Goal: Transaction & Acquisition: Purchase product/service

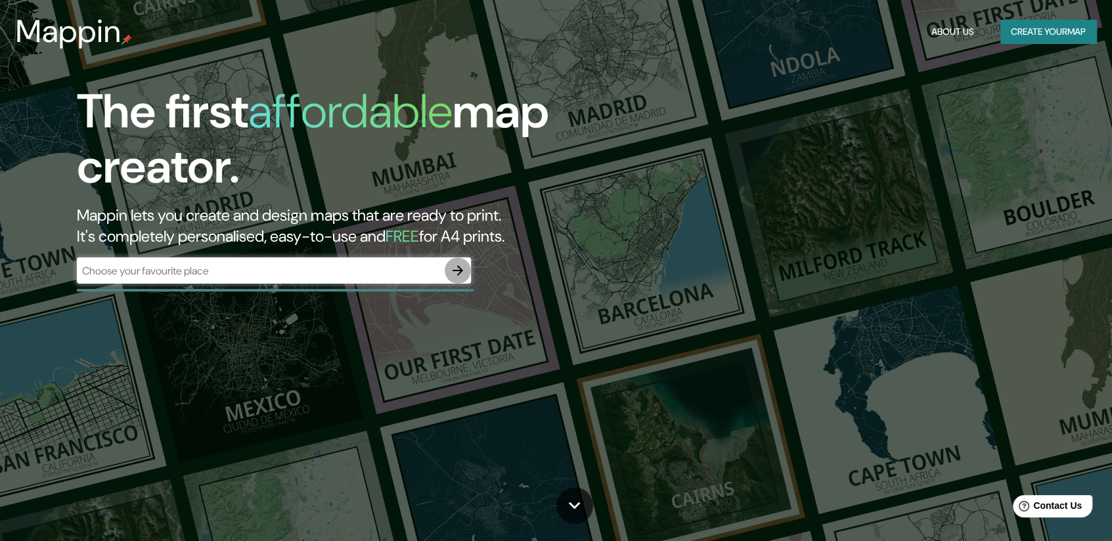
click at [460, 266] on icon "button" at bounding box center [458, 271] width 16 height 16
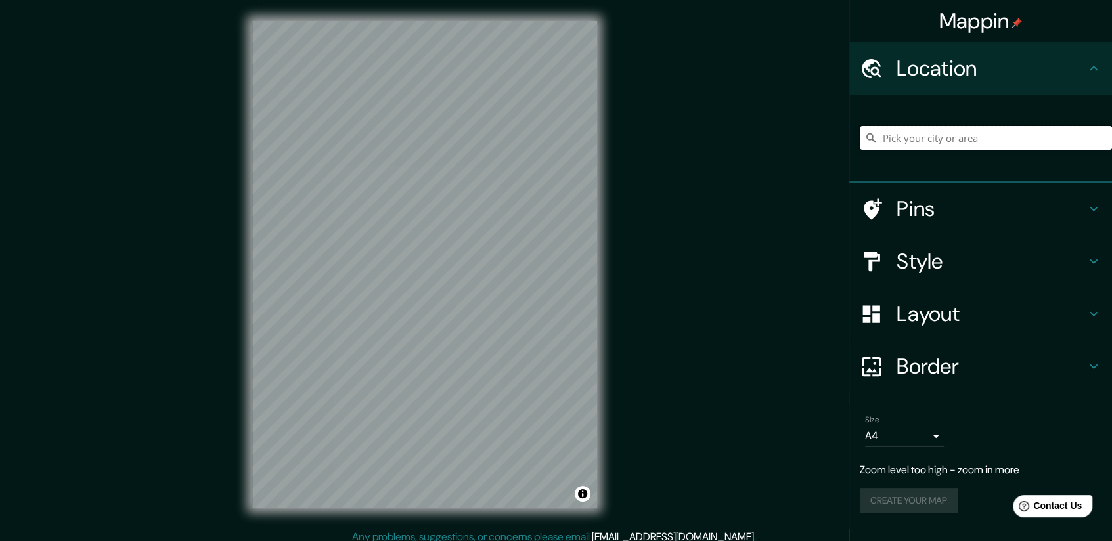
click at [929, 127] on input "Pick your city or area" at bounding box center [986, 138] width 252 height 24
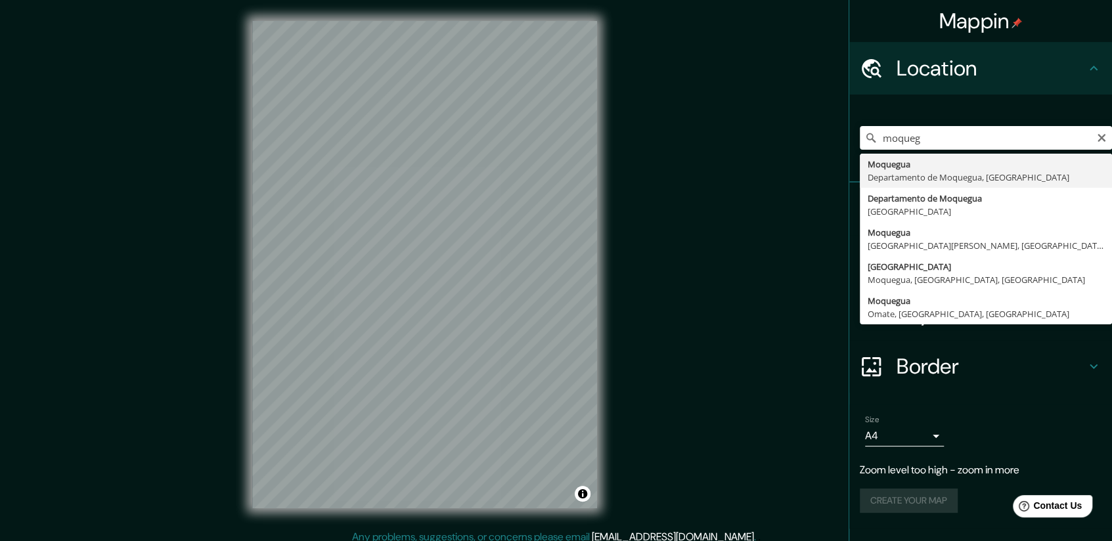
type input "Moquegua, [GEOGRAPHIC_DATA], [GEOGRAPHIC_DATA]"
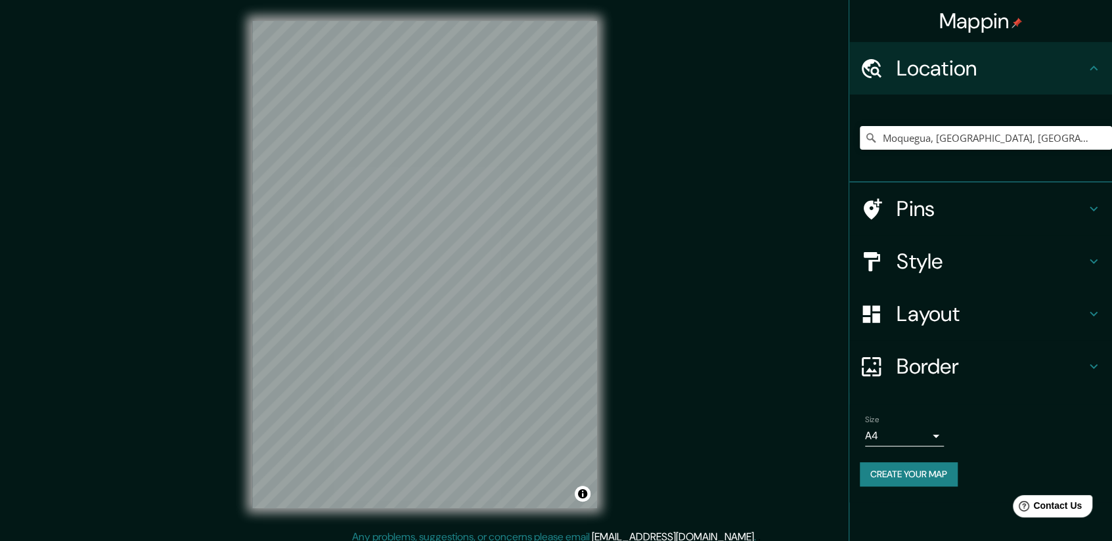
click at [927, 364] on h4 "Border" at bounding box center [991, 366] width 189 height 26
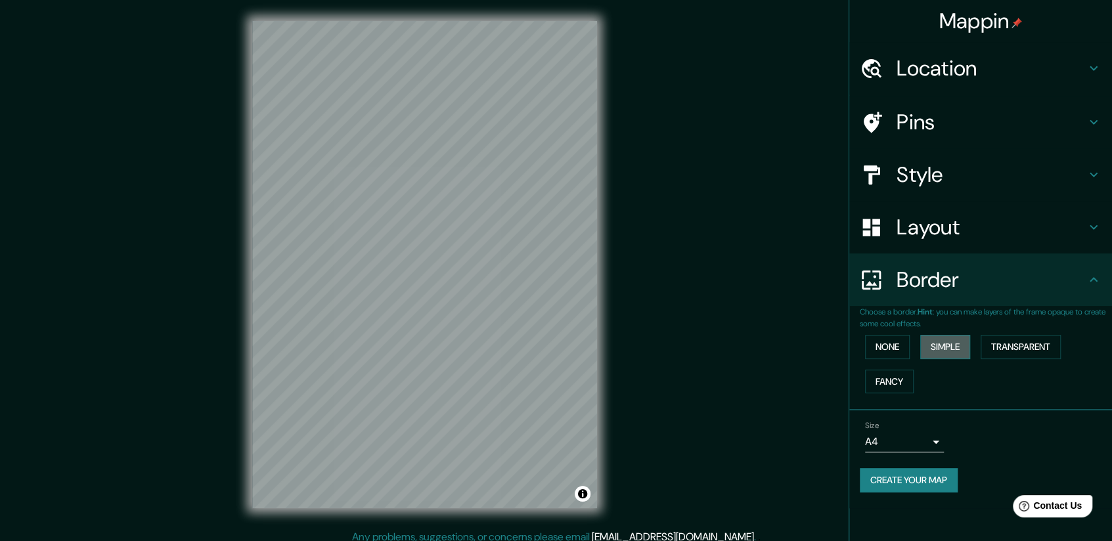
click at [964, 353] on button "Simple" at bounding box center [945, 347] width 50 height 24
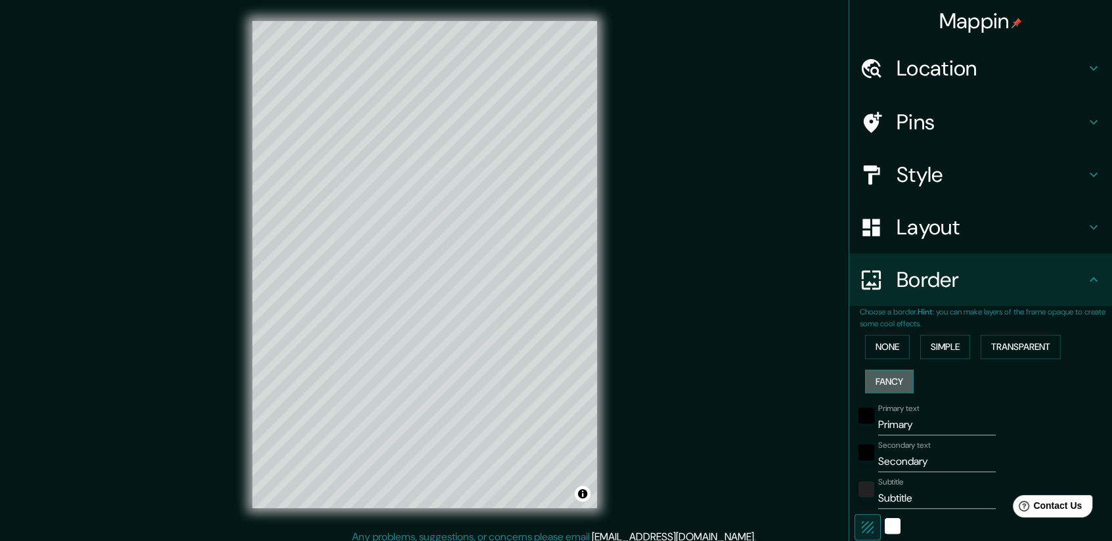
click at [883, 377] on button "Fancy" at bounding box center [889, 382] width 49 height 24
click at [936, 347] on button "Simple" at bounding box center [945, 347] width 50 height 24
click at [901, 355] on div "None Simple Transparent Fancy" at bounding box center [986, 364] width 252 height 69
click at [893, 357] on button "None" at bounding box center [887, 347] width 45 height 24
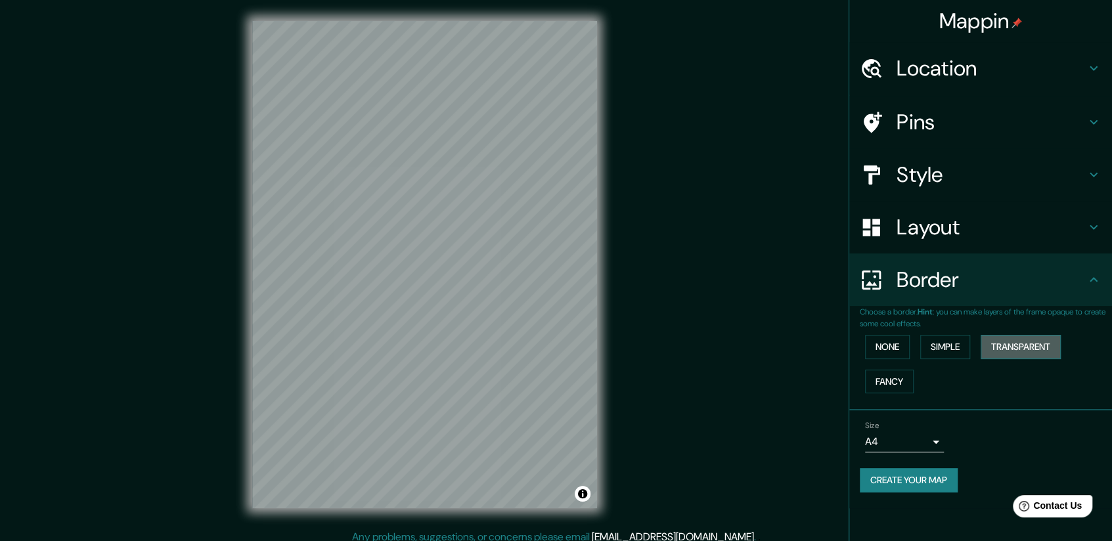
click at [1025, 353] on button "Transparent" at bounding box center [1021, 347] width 80 height 24
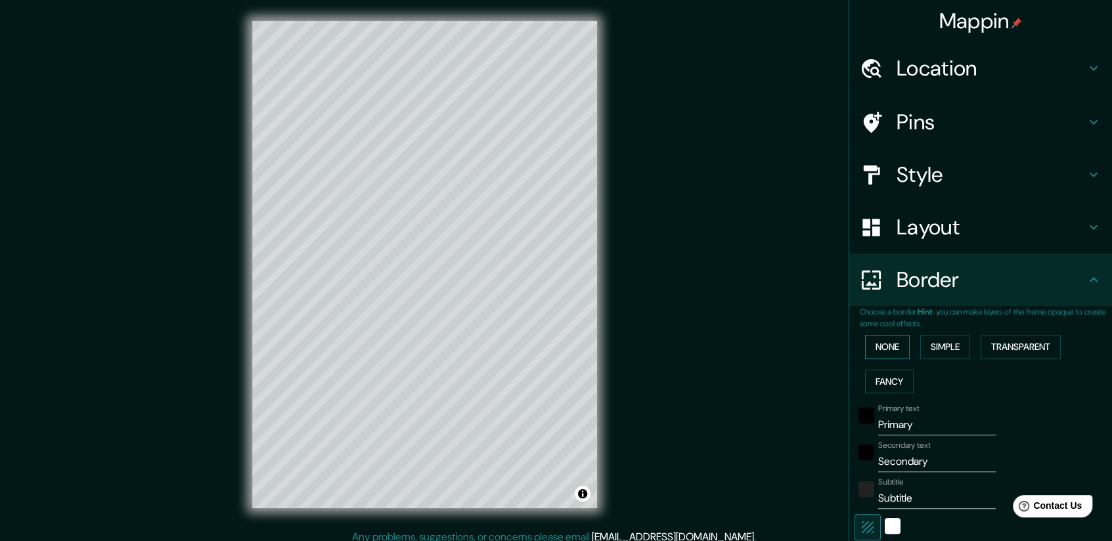
click at [895, 355] on button "None" at bounding box center [887, 347] width 45 height 24
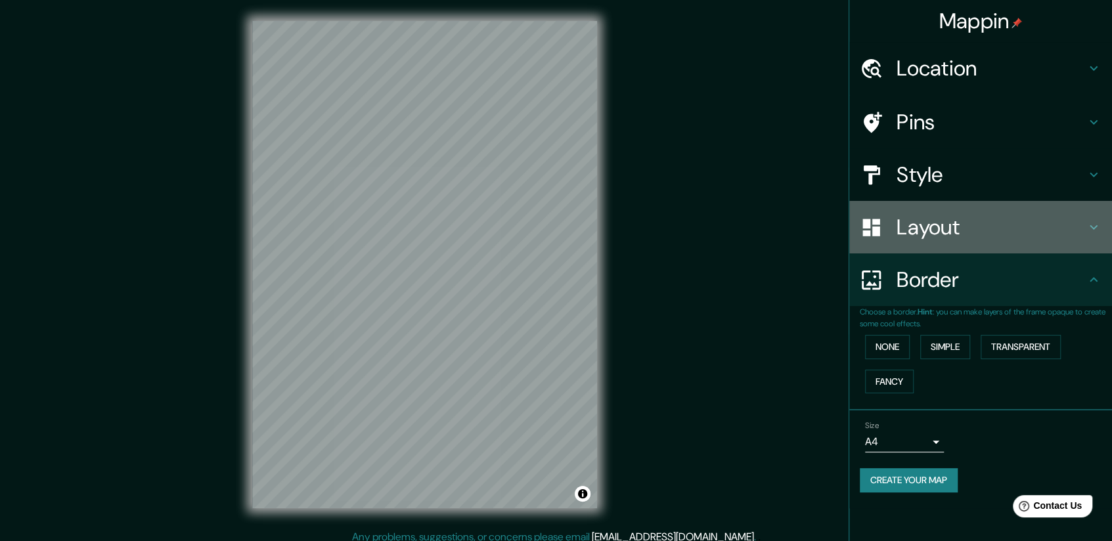
click at [934, 233] on h4 "Layout" at bounding box center [991, 227] width 189 height 26
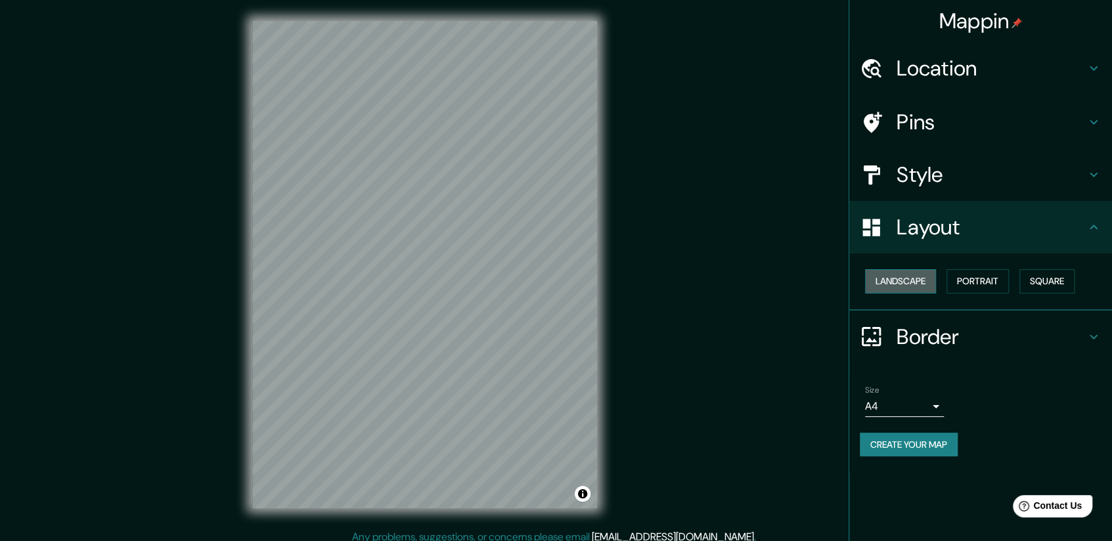
click at [914, 277] on button "Landscape" at bounding box center [900, 281] width 71 height 24
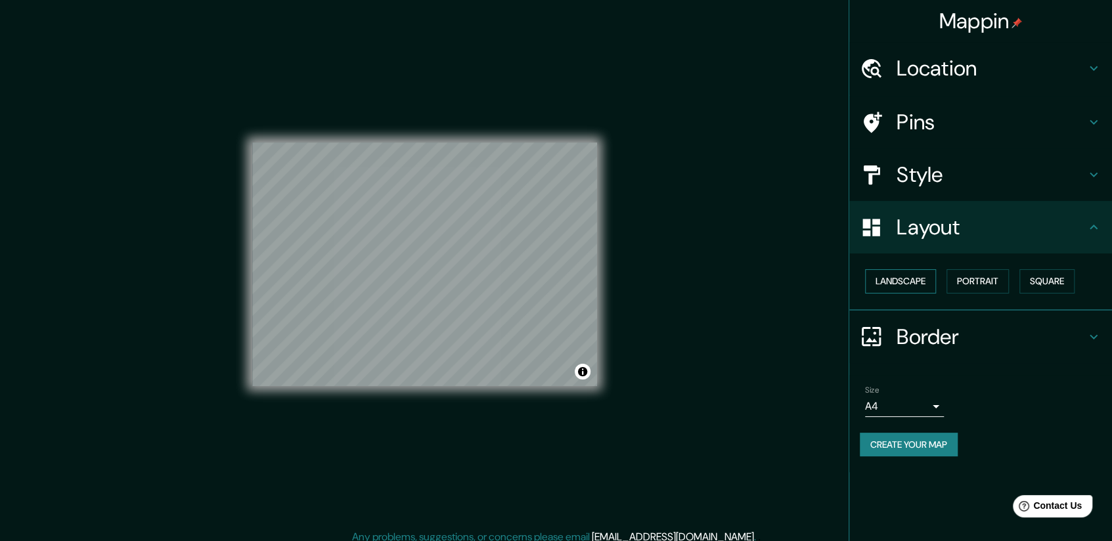
click at [914, 290] on button "Landscape" at bounding box center [900, 281] width 71 height 24
click at [983, 283] on button "Portrait" at bounding box center [977, 281] width 62 height 24
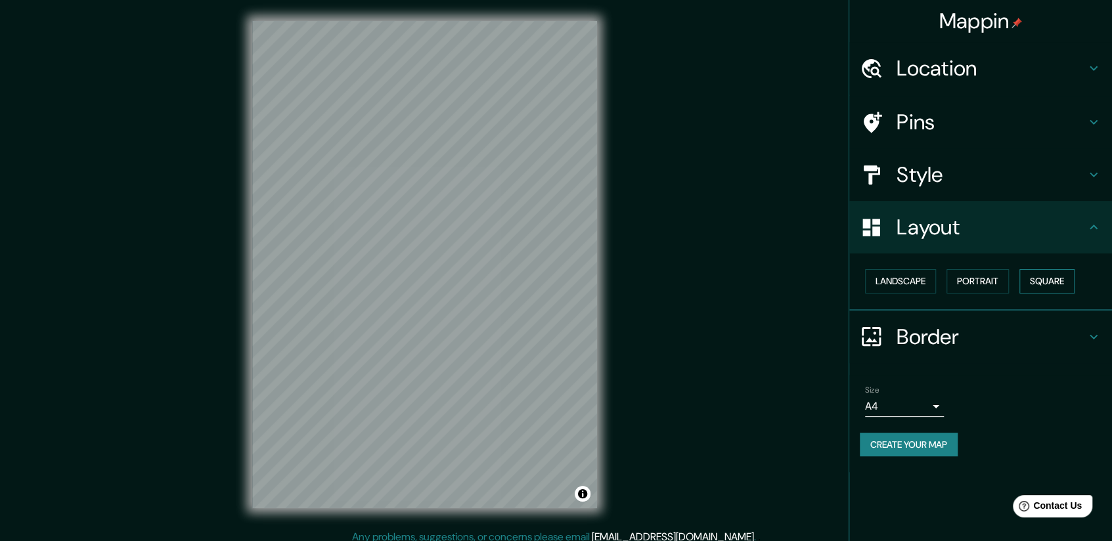
click at [1041, 282] on button "Square" at bounding box center [1046, 281] width 55 height 24
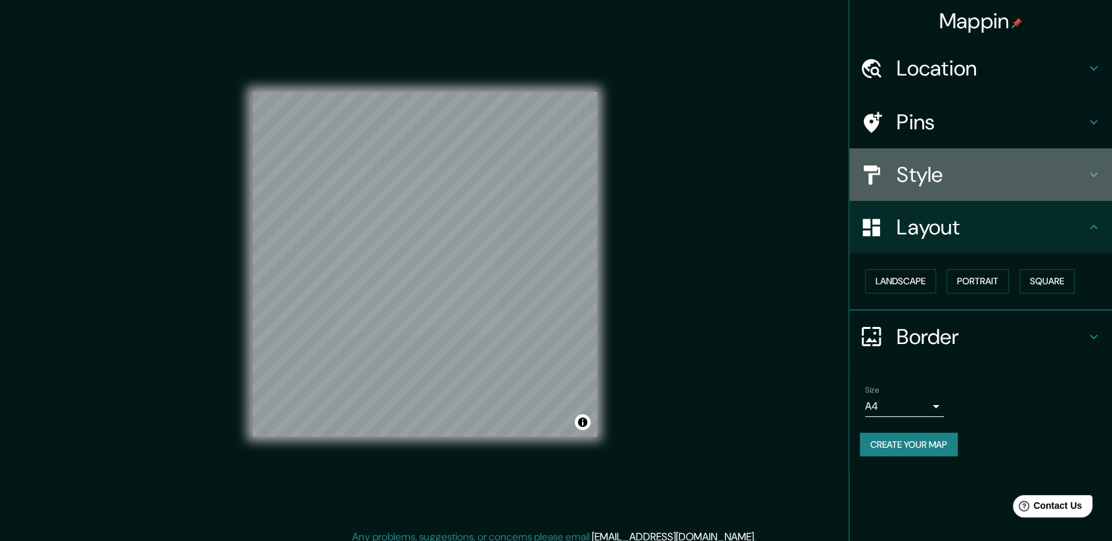
click at [911, 195] on div "Style" at bounding box center [980, 174] width 263 height 53
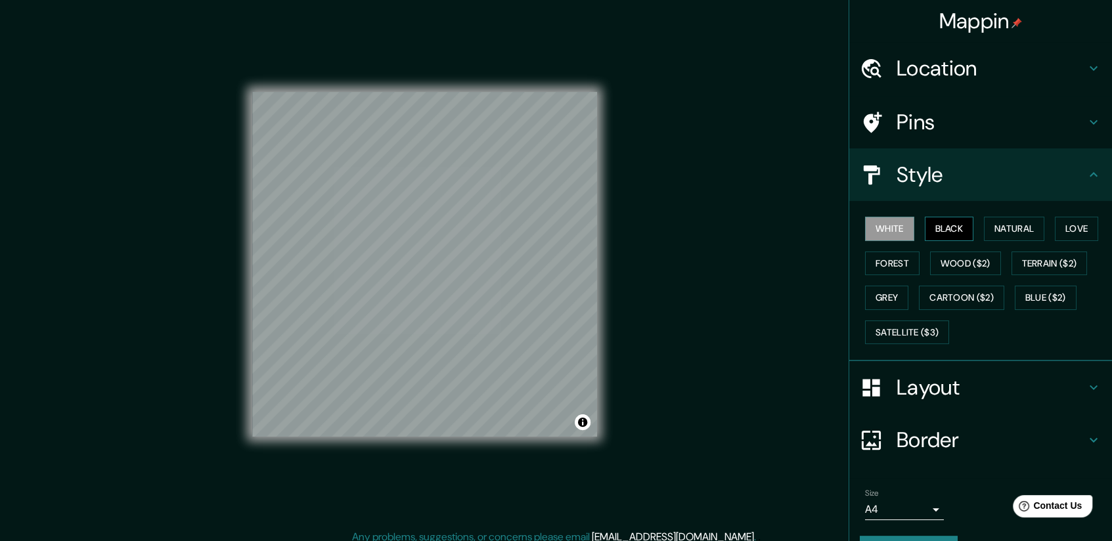
click at [932, 227] on button "Black" at bounding box center [949, 229] width 49 height 24
click at [996, 228] on button "Natural" at bounding box center [1014, 229] width 60 height 24
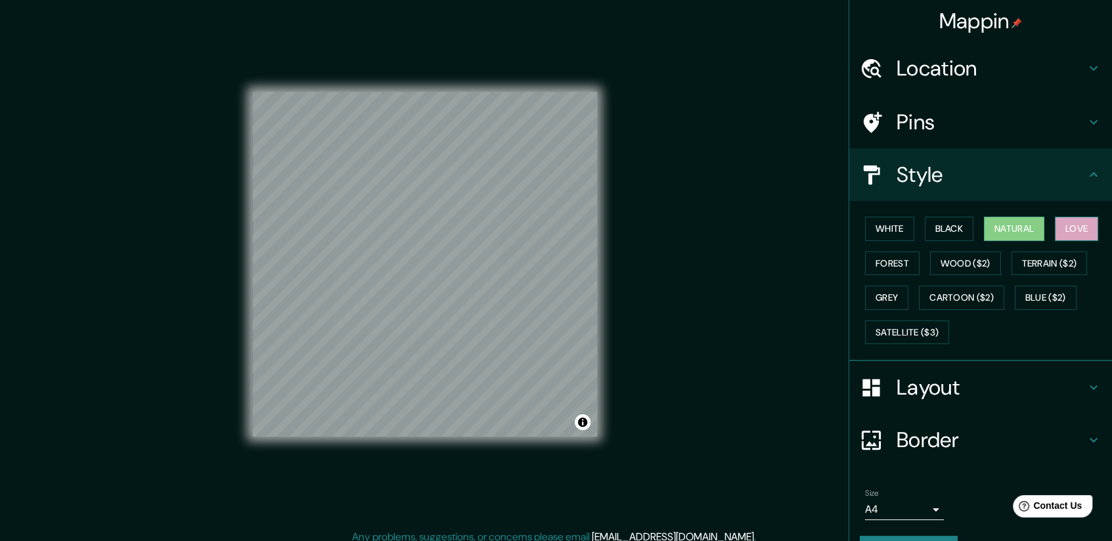
click at [1069, 233] on button "Love" at bounding box center [1076, 229] width 43 height 24
click at [1054, 269] on button "Terrain ($2)" at bounding box center [1050, 264] width 76 height 24
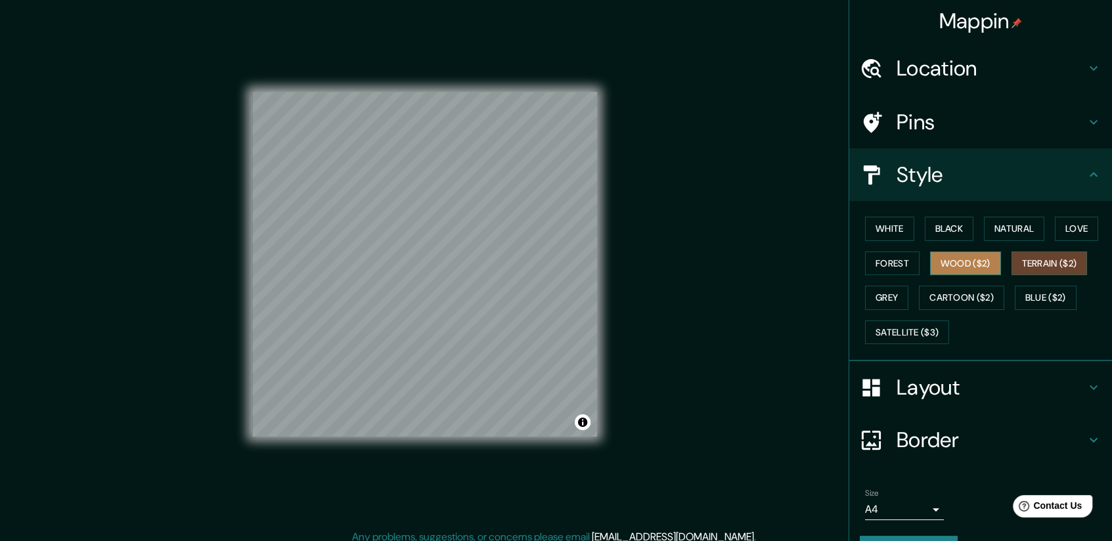
click at [975, 267] on button "Wood ($2)" at bounding box center [965, 264] width 71 height 24
click at [909, 265] on button "Forest" at bounding box center [892, 264] width 55 height 24
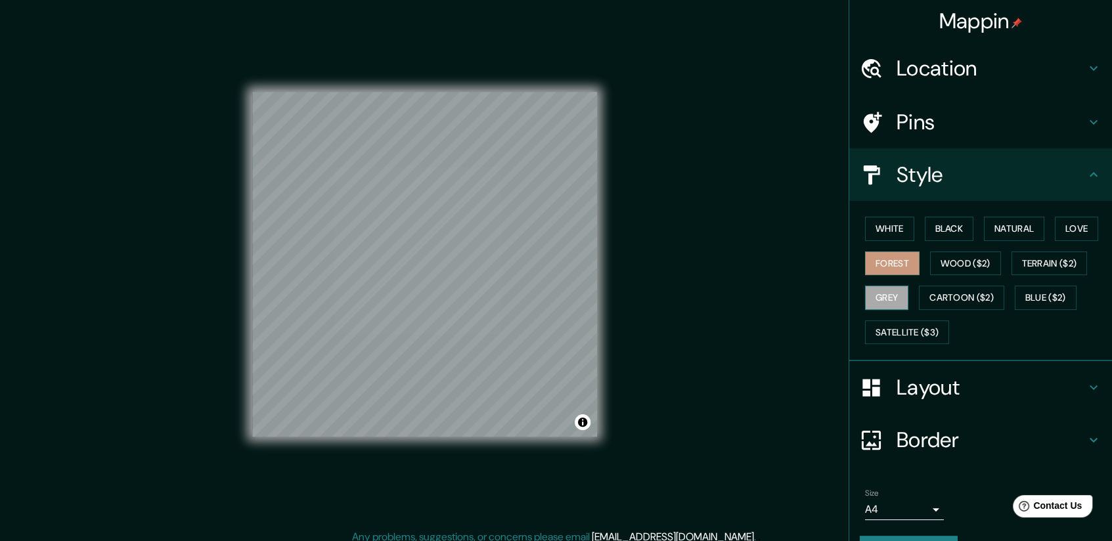
click at [891, 305] on button "Grey" at bounding box center [886, 298] width 43 height 24
click at [941, 300] on button "Cartoon ($2)" at bounding box center [961, 298] width 85 height 24
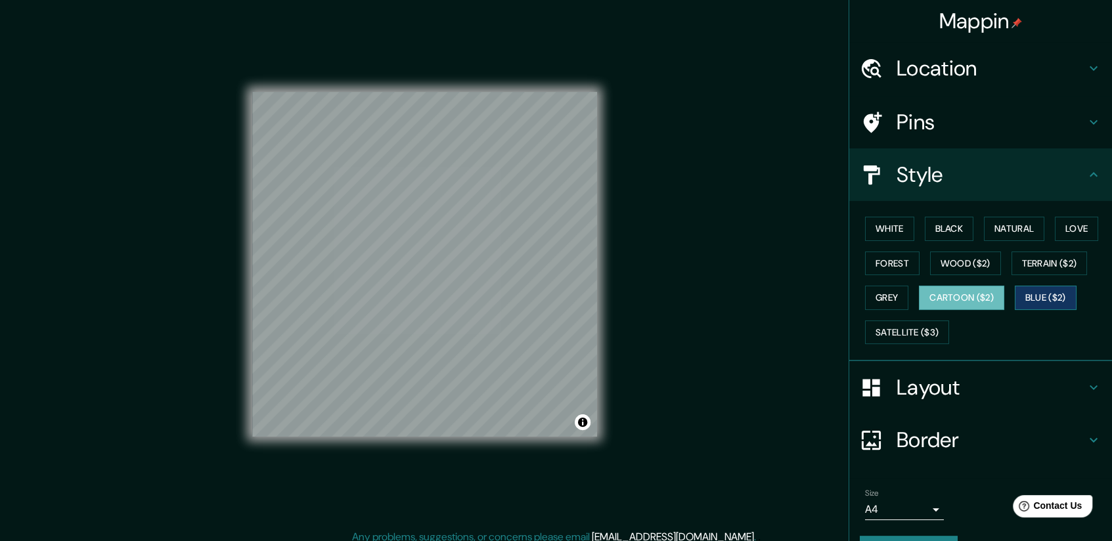
click at [1029, 299] on button "Blue ($2)" at bounding box center [1046, 298] width 62 height 24
click at [897, 332] on button "Satellite ($3)" at bounding box center [907, 333] width 84 height 24
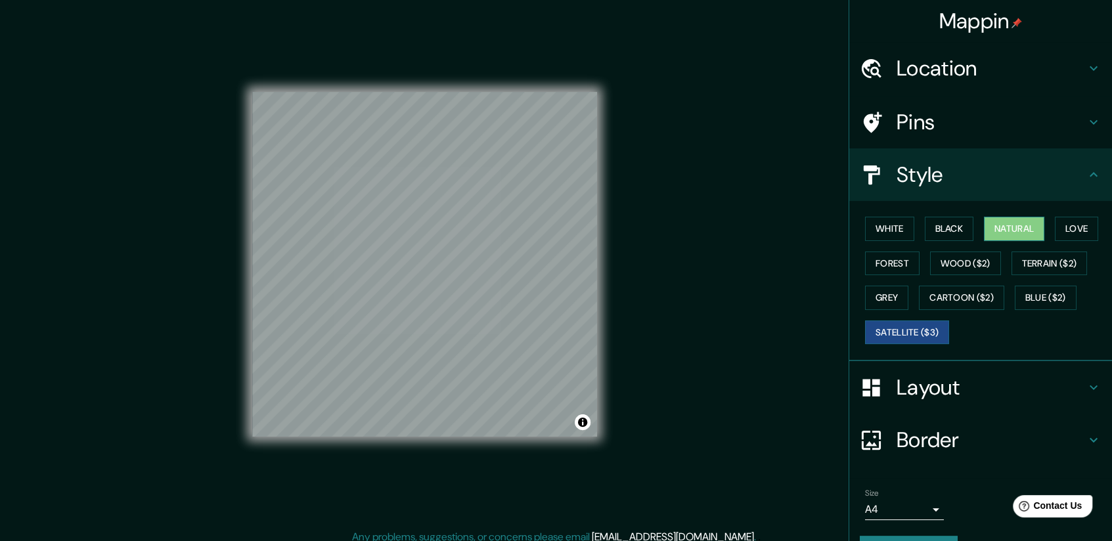
click at [992, 228] on button "Natural" at bounding box center [1014, 229] width 60 height 24
click at [932, 233] on button "Black" at bounding box center [949, 229] width 49 height 24
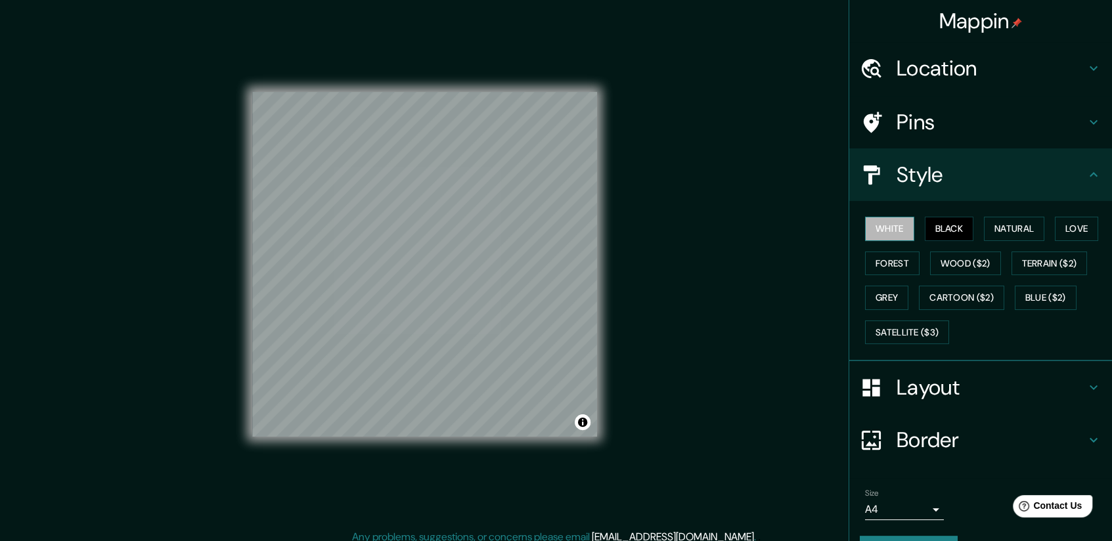
click at [892, 227] on button "White" at bounding box center [889, 229] width 49 height 24
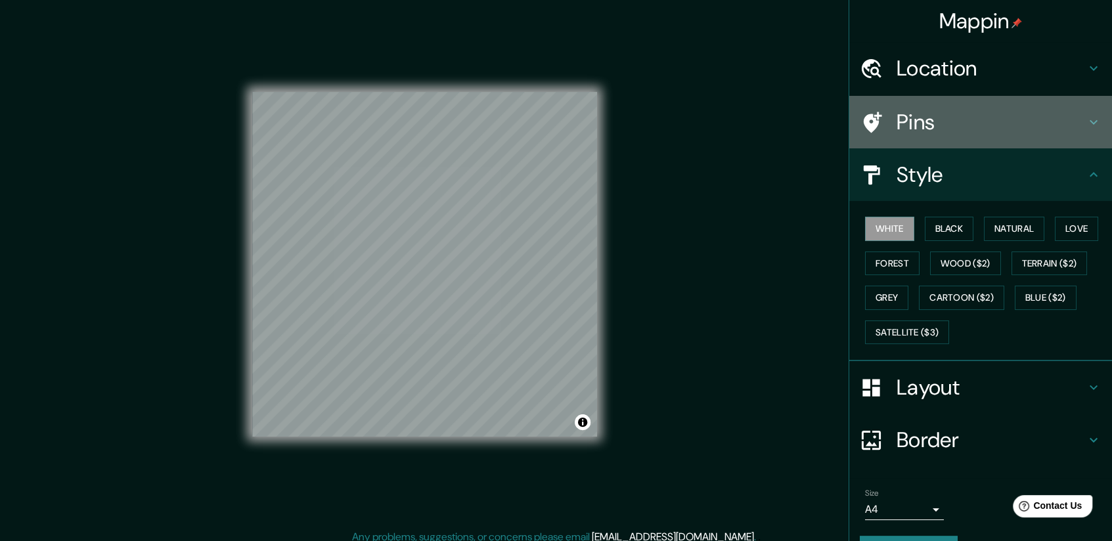
click at [927, 133] on h4 "Pins" at bounding box center [991, 122] width 189 height 26
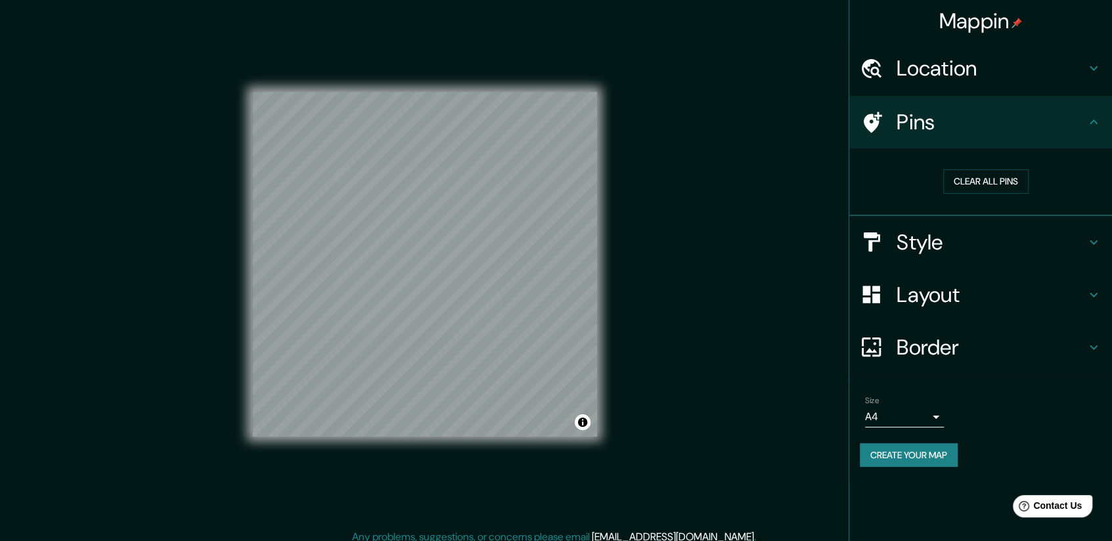
click at [966, 68] on h4 "Location" at bounding box center [991, 68] width 189 height 26
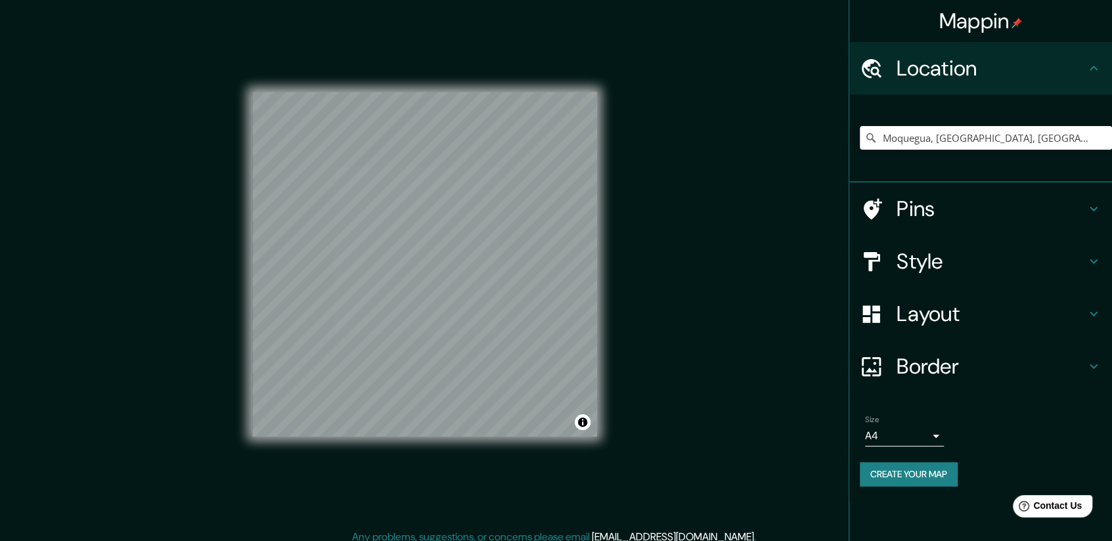
click at [916, 432] on body "Mappin Location [GEOGRAPHIC_DATA], [GEOGRAPHIC_DATA], [GEOGRAPHIC_DATA] Pins St…" at bounding box center [556, 270] width 1112 height 541
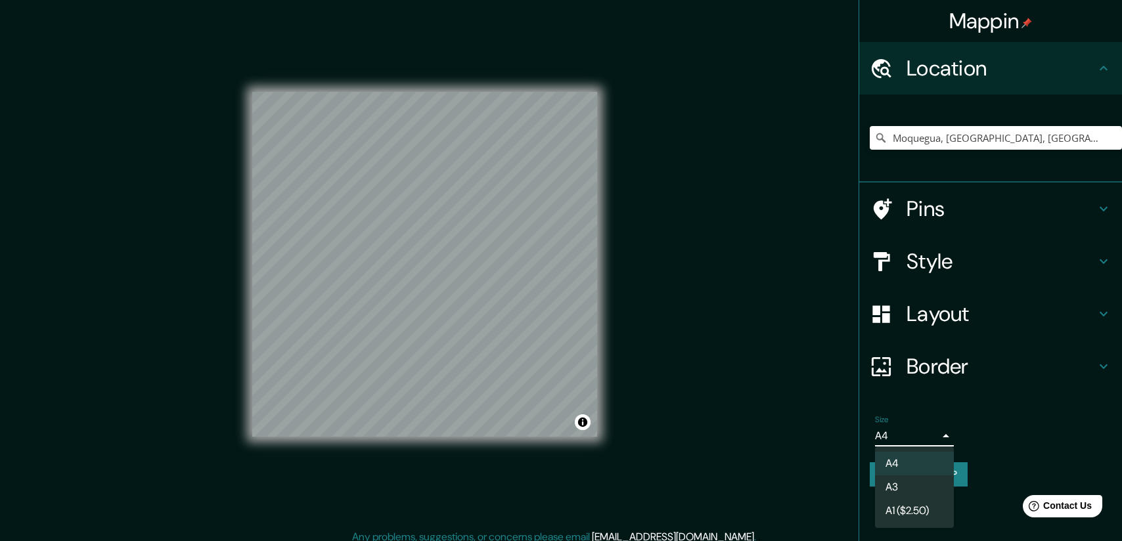
click at [905, 481] on li "A3" at bounding box center [914, 488] width 79 height 24
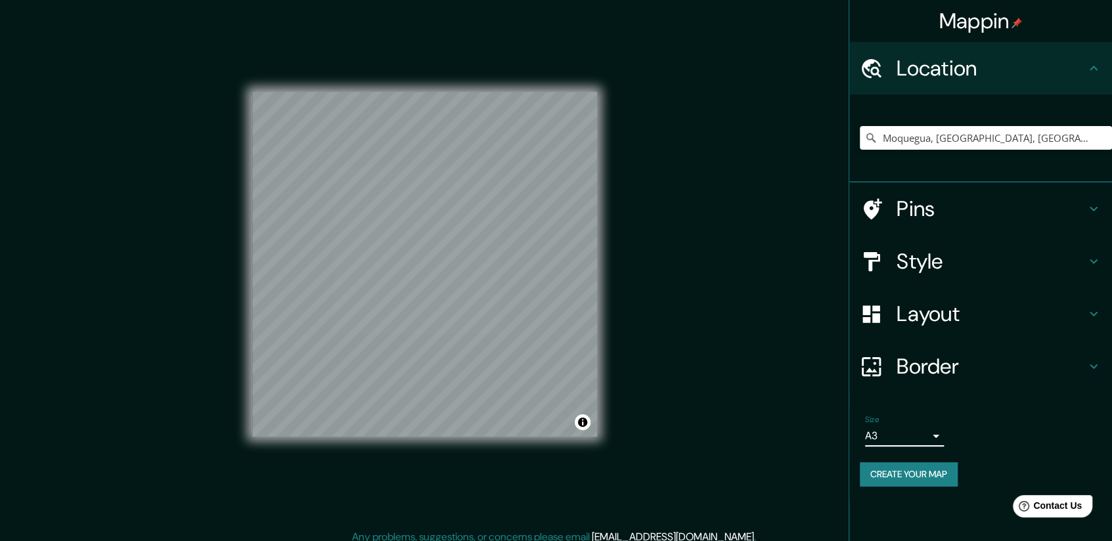
click at [791, 395] on div "Mappin Location [GEOGRAPHIC_DATA], [GEOGRAPHIC_DATA], [GEOGRAPHIC_DATA] Pins St…" at bounding box center [556, 275] width 1112 height 550
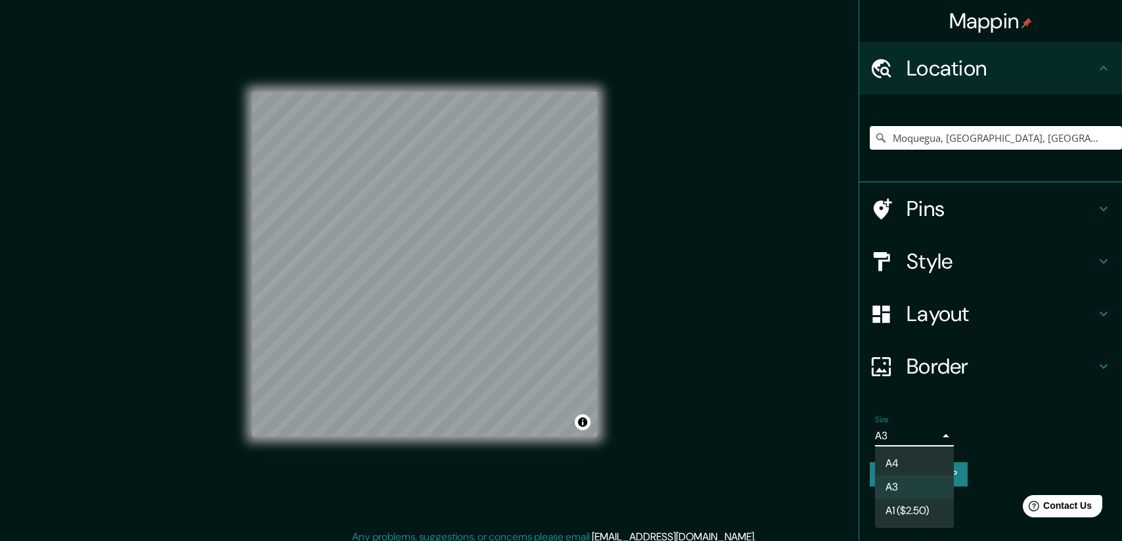
click at [924, 437] on body "Mappin Location [GEOGRAPHIC_DATA], [GEOGRAPHIC_DATA], [GEOGRAPHIC_DATA] Pins St…" at bounding box center [561, 270] width 1122 height 541
click at [892, 460] on li "A4" at bounding box center [914, 464] width 79 height 24
type input "single"
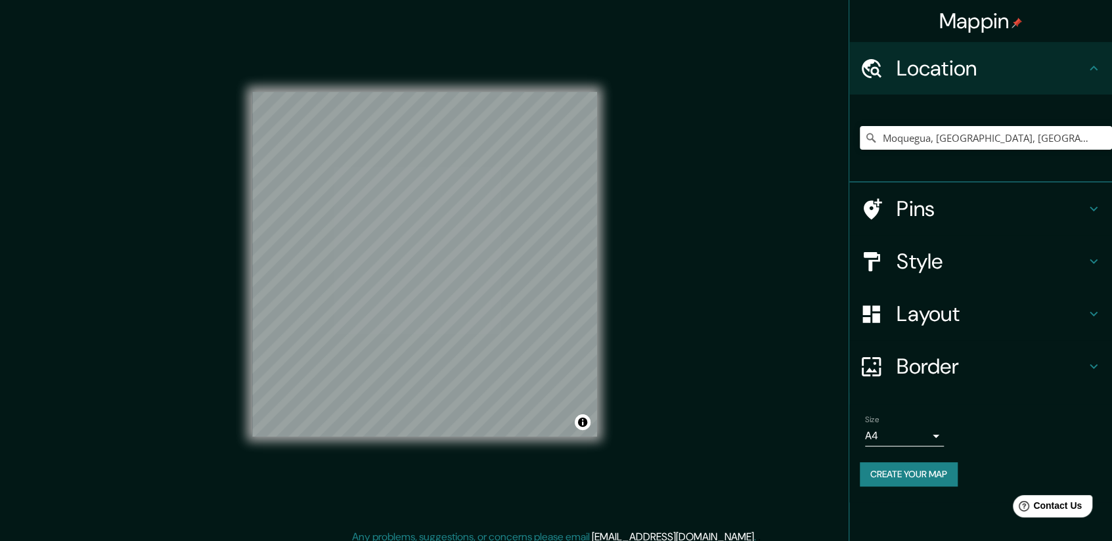
click at [929, 273] on h4 "Style" at bounding box center [991, 261] width 189 height 26
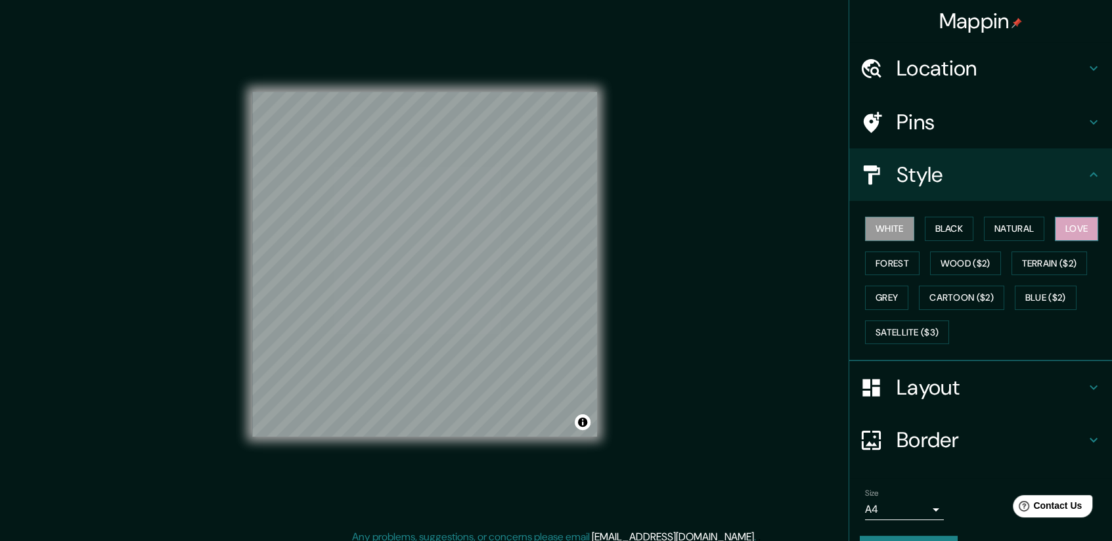
click at [1067, 226] on button "Love" at bounding box center [1076, 229] width 43 height 24
click at [583, 422] on button "Toggle attribution" at bounding box center [583, 422] width 16 height 16
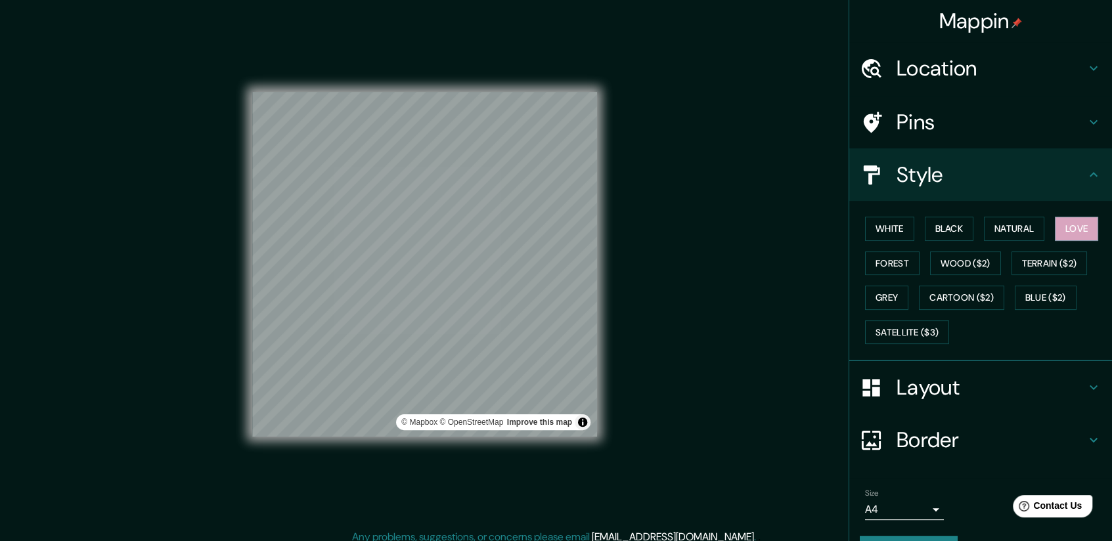
click at [759, 388] on div "Mappin Location [GEOGRAPHIC_DATA], [GEOGRAPHIC_DATA], [GEOGRAPHIC_DATA] Pins St…" at bounding box center [556, 275] width 1112 height 550
click at [997, 232] on button "Natural" at bounding box center [1014, 229] width 60 height 24
click at [935, 233] on button "Black" at bounding box center [949, 229] width 49 height 24
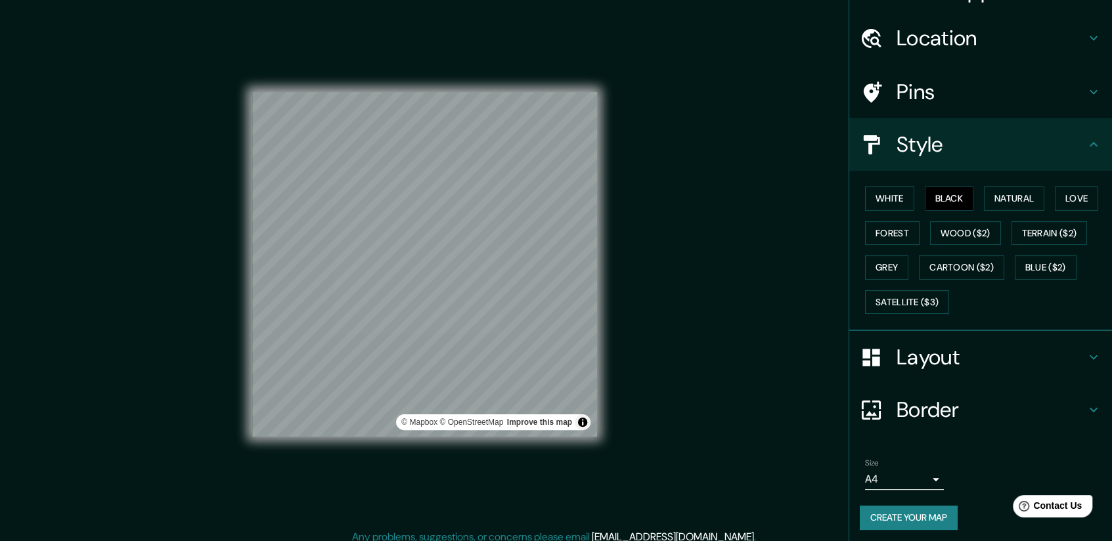
scroll to position [33, 0]
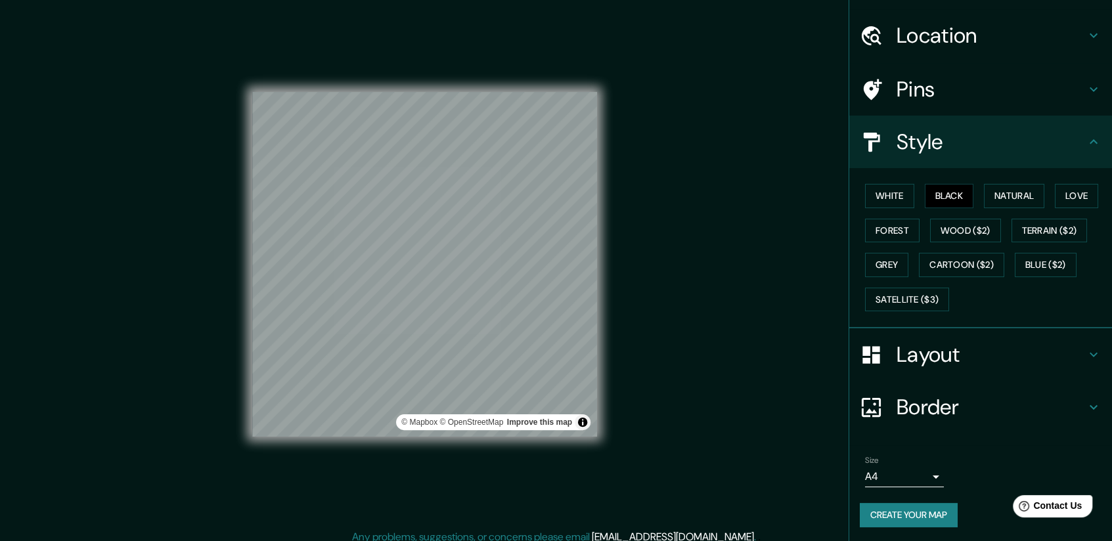
click at [933, 365] on h4 "Layout" at bounding box center [991, 355] width 189 height 26
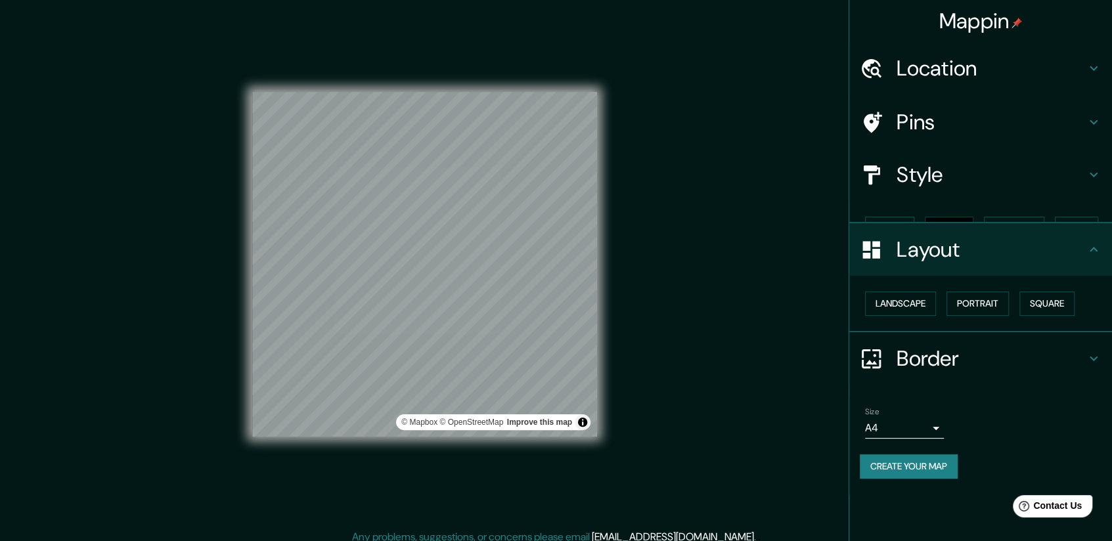
scroll to position [0, 0]
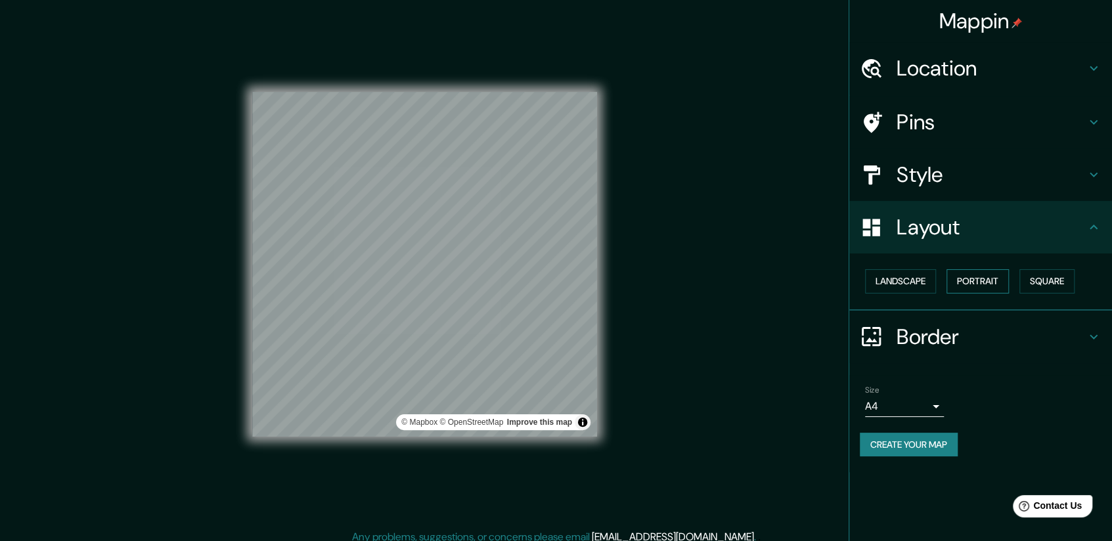
click at [977, 286] on button "Portrait" at bounding box center [977, 281] width 62 height 24
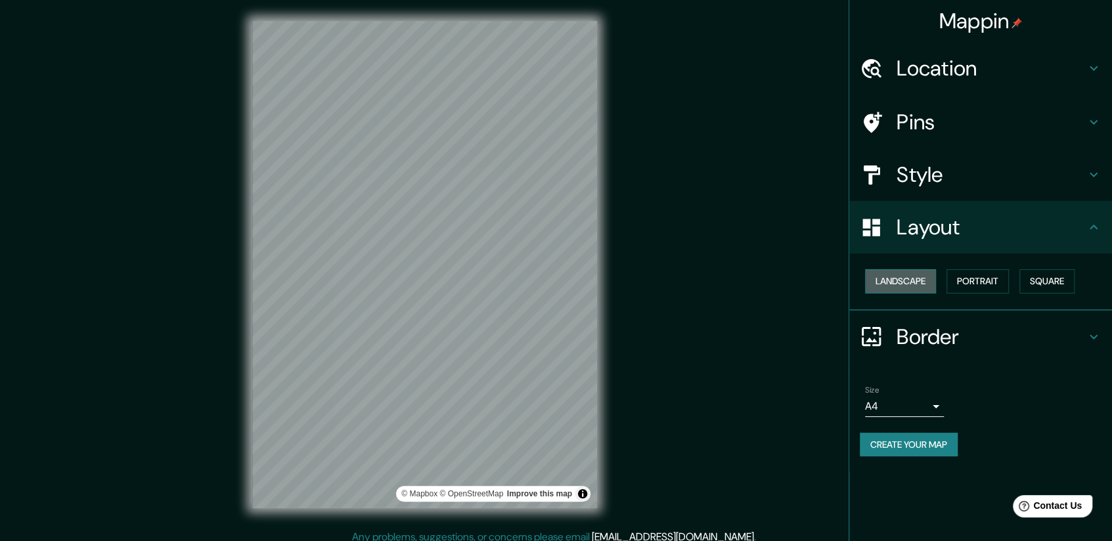
click at [901, 288] on button "Landscape" at bounding box center [900, 281] width 71 height 24
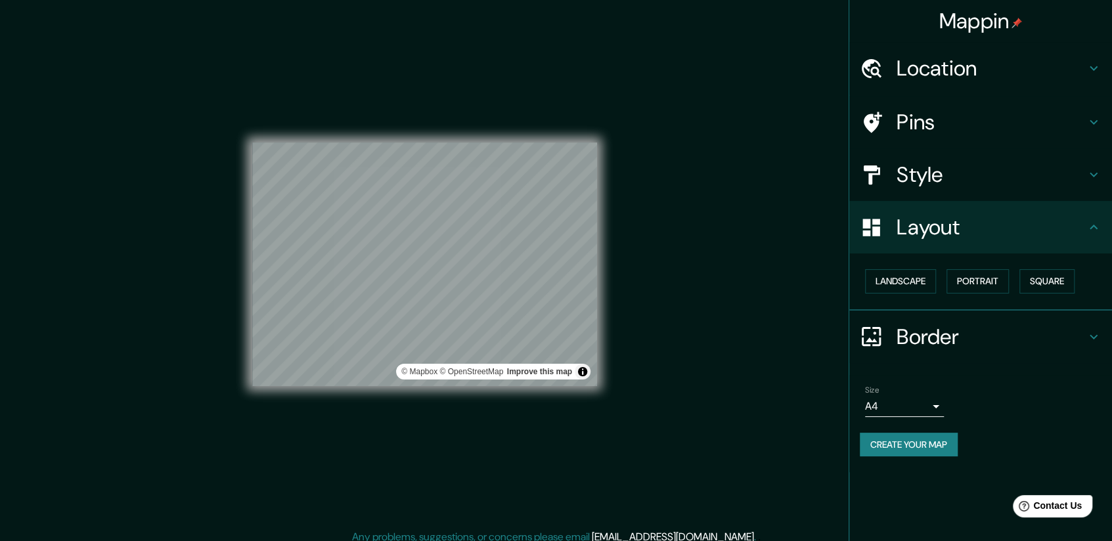
click at [964, 334] on h4 "Border" at bounding box center [991, 337] width 189 height 26
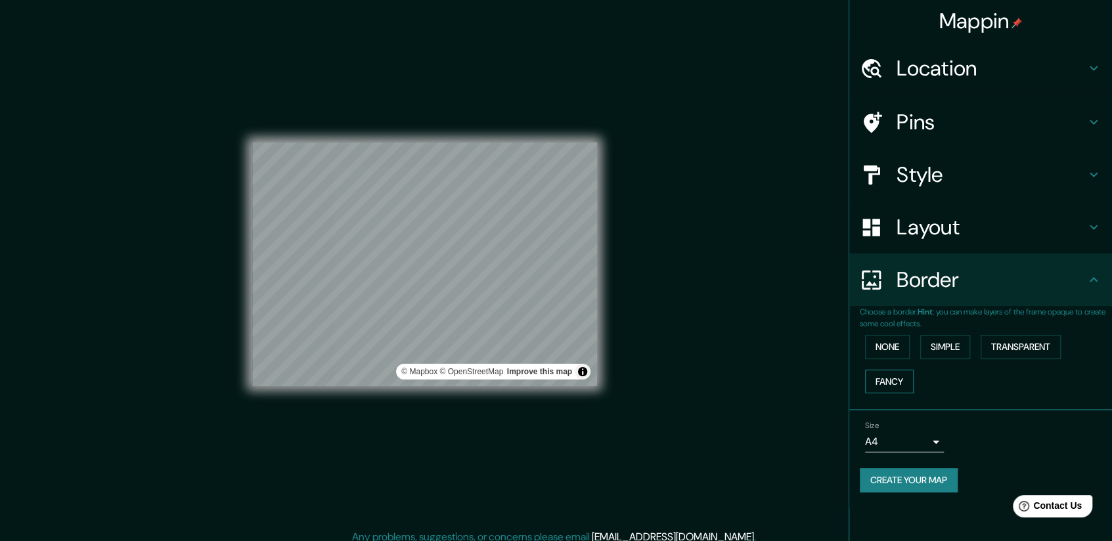
click at [892, 378] on button "Fancy" at bounding box center [889, 382] width 49 height 24
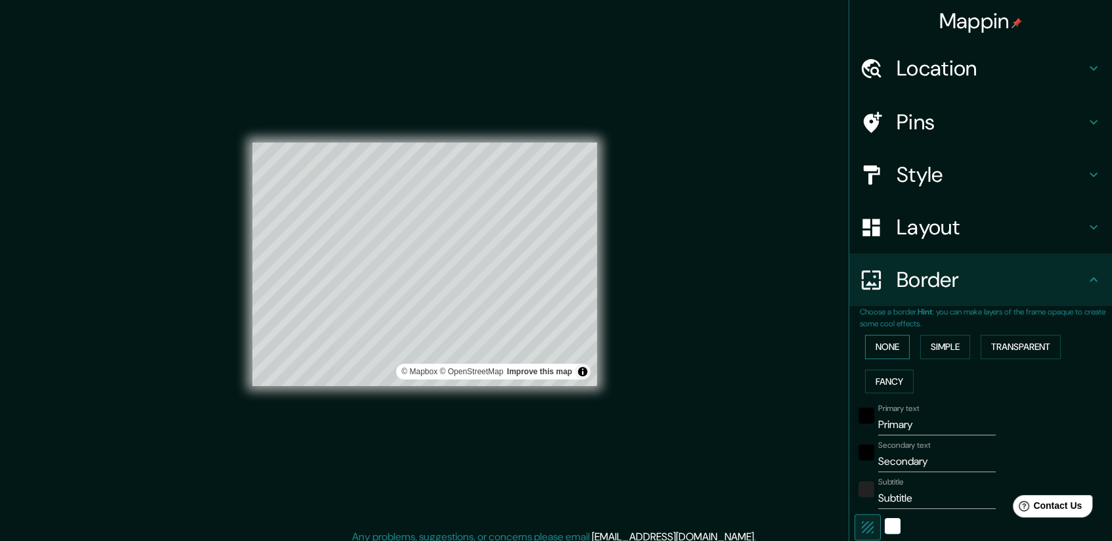
click at [893, 355] on button "None" at bounding box center [887, 347] width 45 height 24
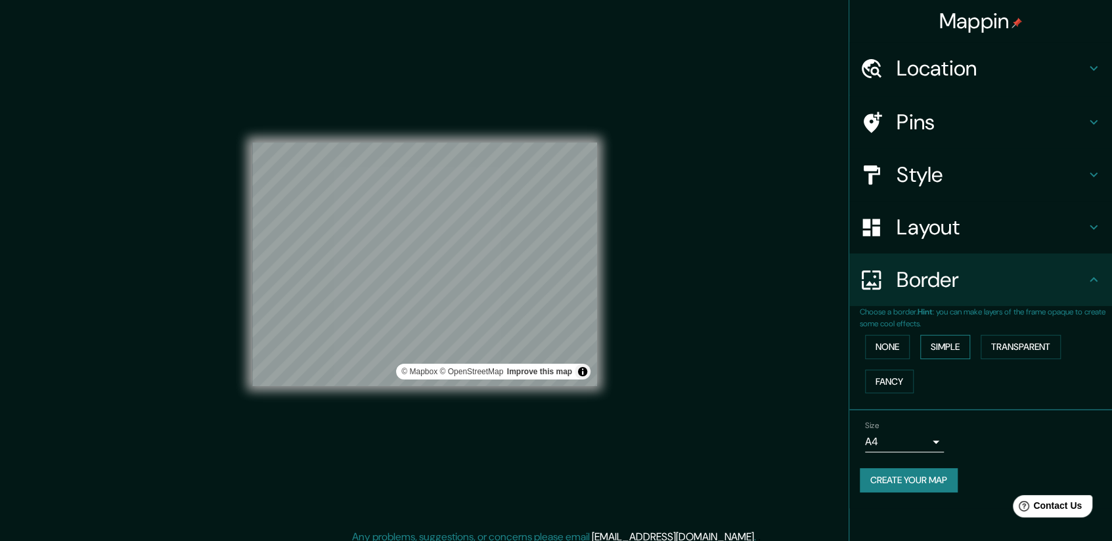
click at [964, 349] on button "Simple" at bounding box center [945, 347] width 50 height 24
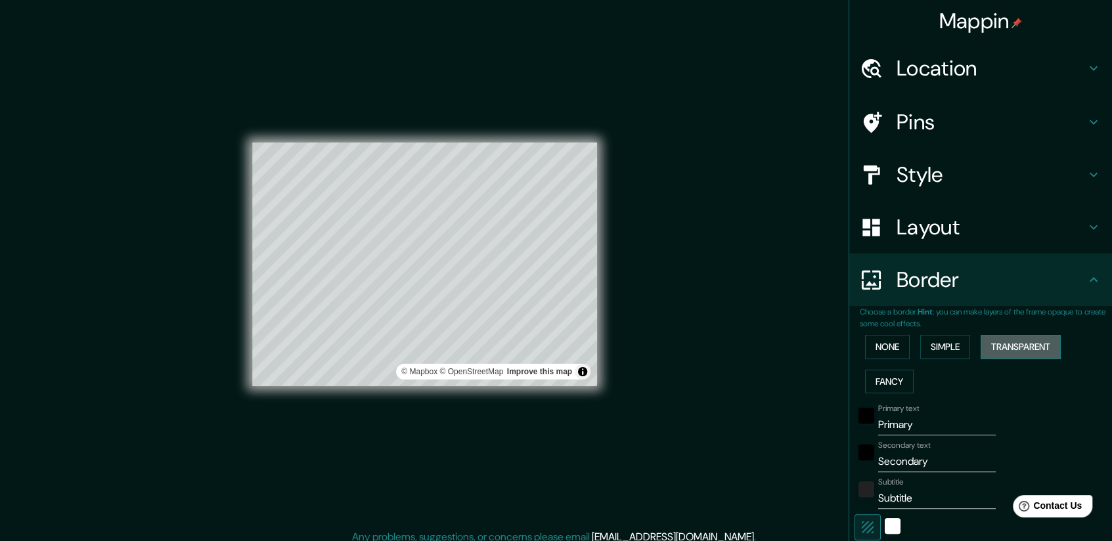
click at [1028, 352] on button "Transparent" at bounding box center [1021, 347] width 80 height 24
click at [896, 355] on button "None" at bounding box center [887, 347] width 45 height 24
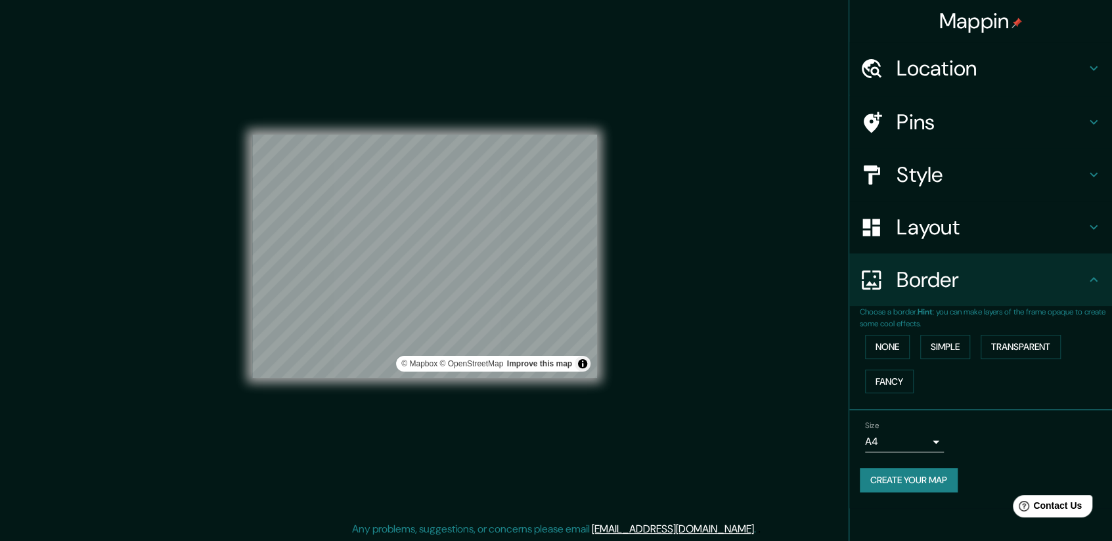
scroll to position [9, 0]
click at [897, 353] on button "None" at bounding box center [887, 347] width 45 height 24
click at [956, 353] on button "Simple" at bounding box center [945, 347] width 50 height 24
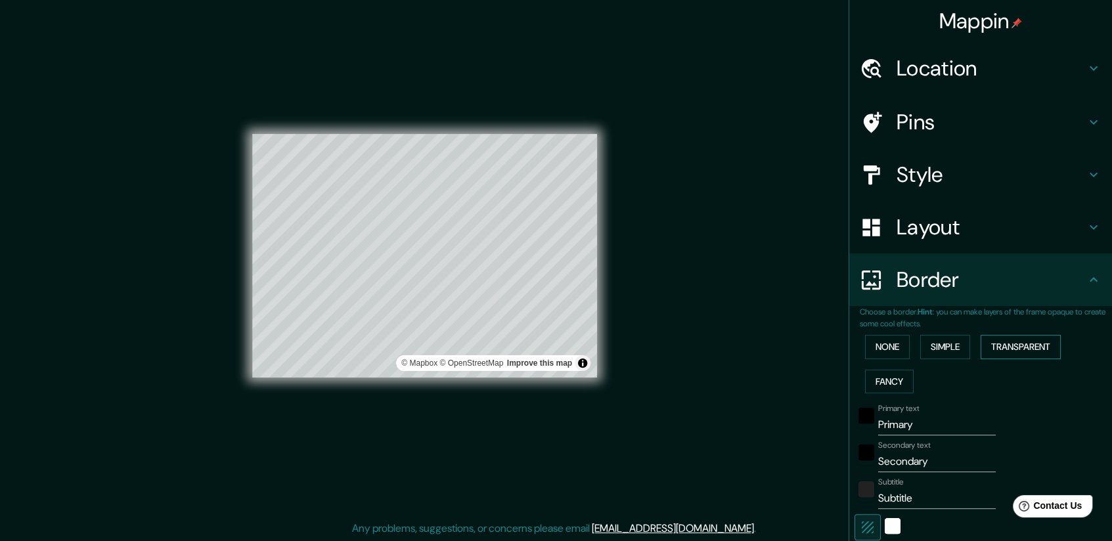
click at [1010, 349] on button "Transparent" at bounding box center [1021, 347] width 80 height 24
drag, startPoint x: 880, startPoint y: 420, endPoint x: 923, endPoint y: 415, distance: 42.9
click at [883, 418] on input "Primary" at bounding box center [937, 424] width 118 height 21
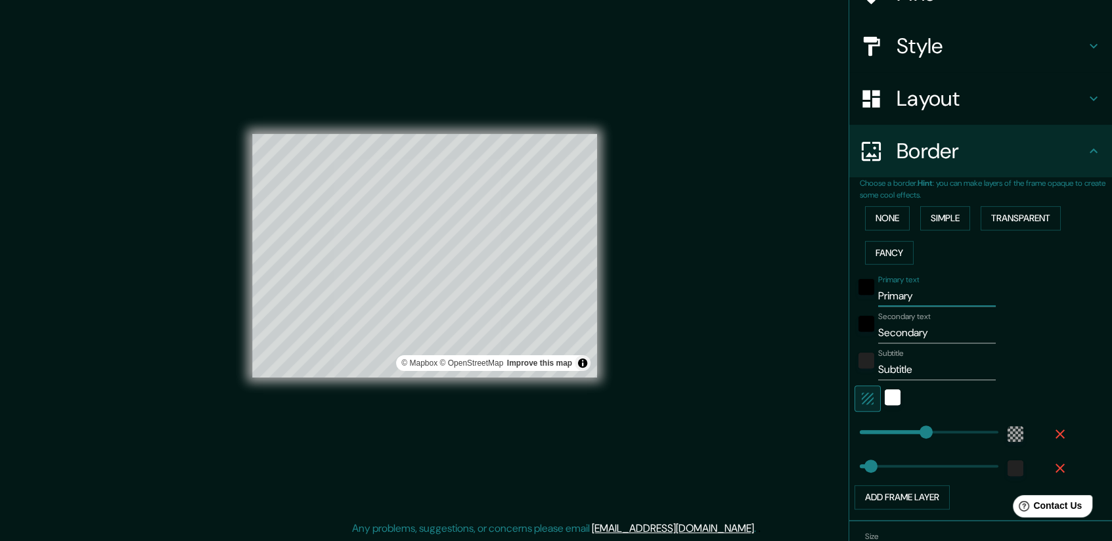
scroll to position [197, 0]
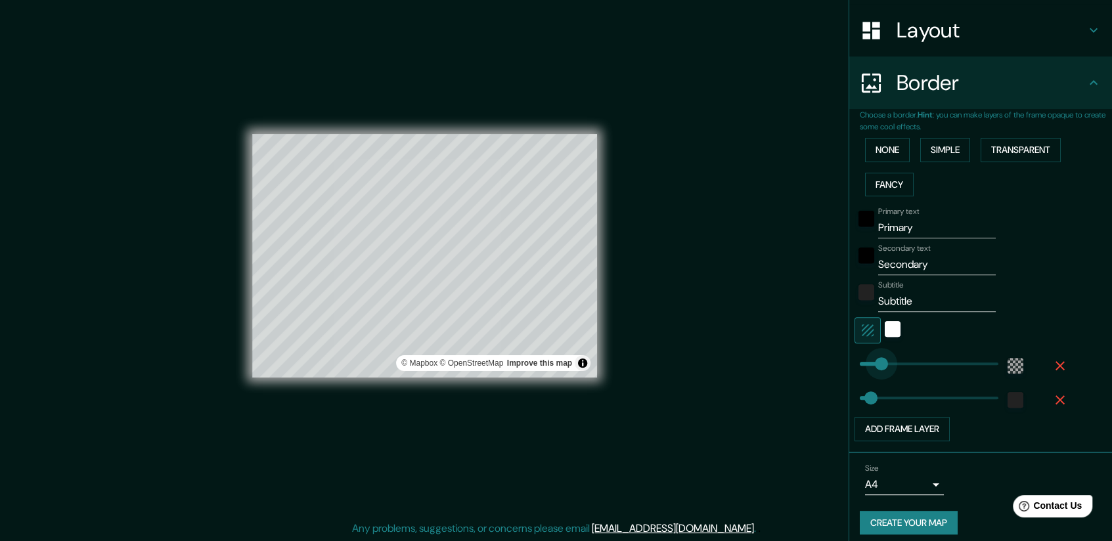
type input "0"
drag, startPoint x: 912, startPoint y: 367, endPoint x: 818, endPoint y: 382, distance: 95.0
type input "366"
drag, startPoint x: 849, startPoint y: 368, endPoint x: 947, endPoint y: 359, distance: 98.9
type input "94"
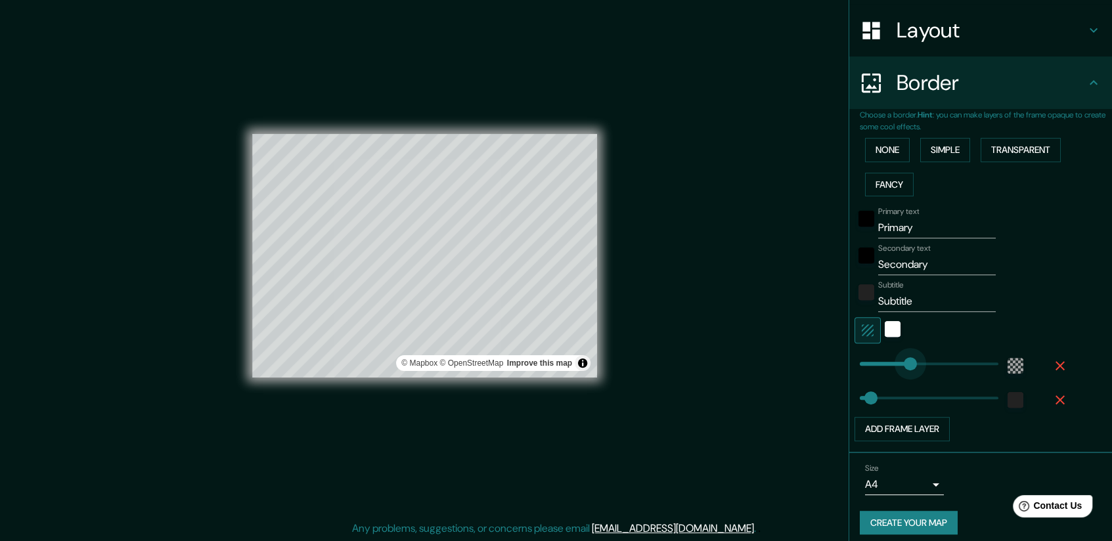
drag, startPoint x: 951, startPoint y: 359, endPoint x: 874, endPoint y: 367, distance: 77.3
type input "196"
drag, startPoint x: 877, startPoint y: 368, endPoint x: 902, endPoint y: 364, distance: 25.3
type input "0"
drag, startPoint x: 905, startPoint y: 366, endPoint x: 846, endPoint y: 378, distance: 60.4
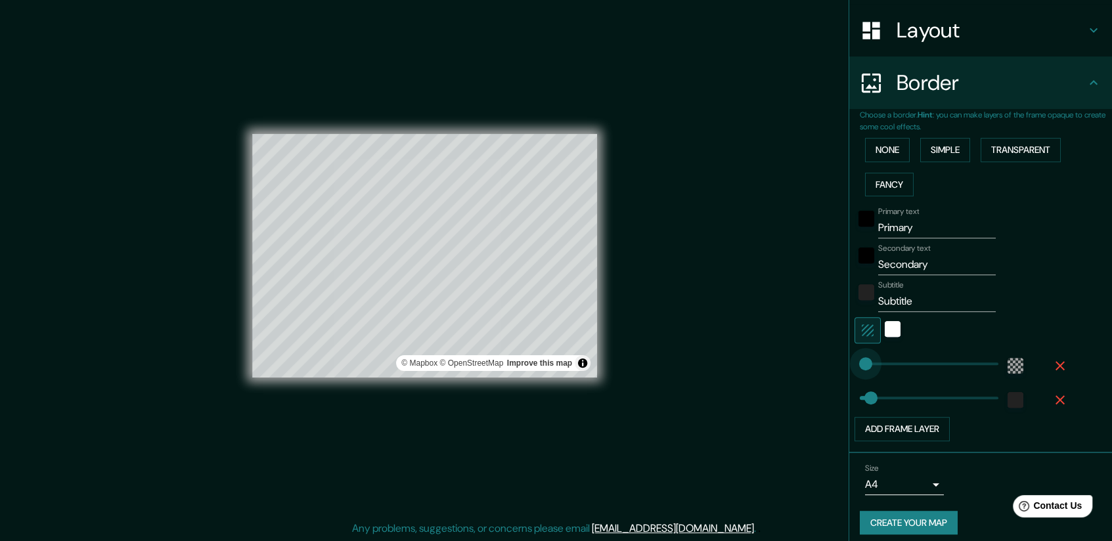
type input "81"
drag, startPoint x: 855, startPoint y: 366, endPoint x: 872, endPoint y: 367, distance: 16.5
click at [942, 341] on div at bounding box center [962, 330] width 215 height 26
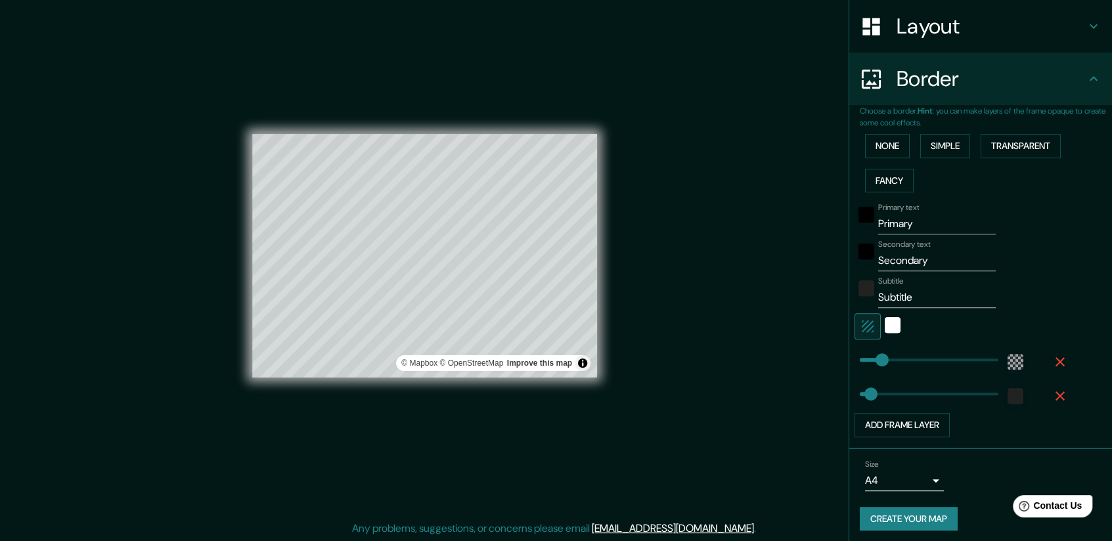
scroll to position [204, 0]
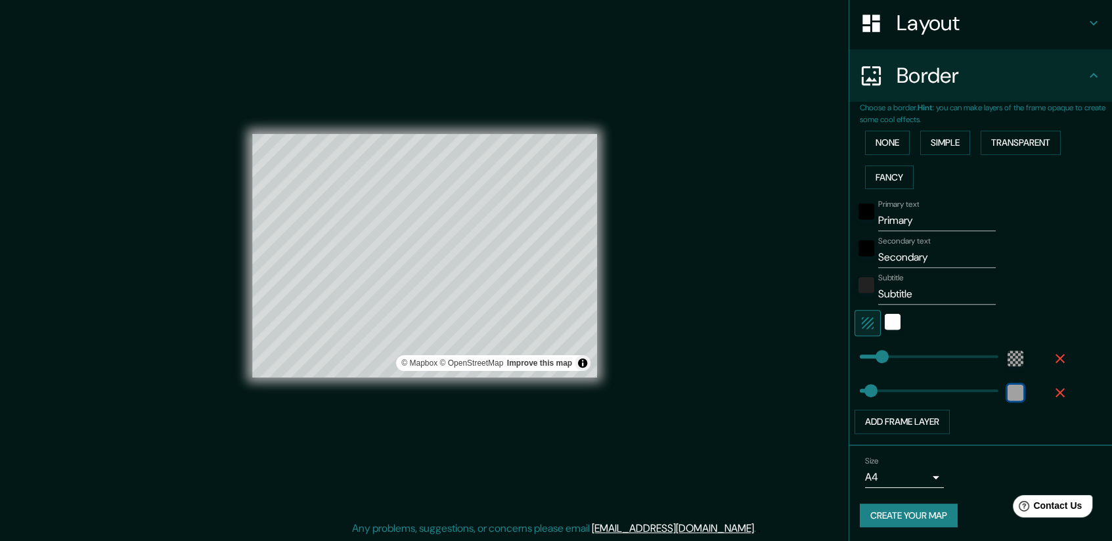
click at [1008, 386] on div "color-222222" at bounding box center [1016, 393] width 16 height 16
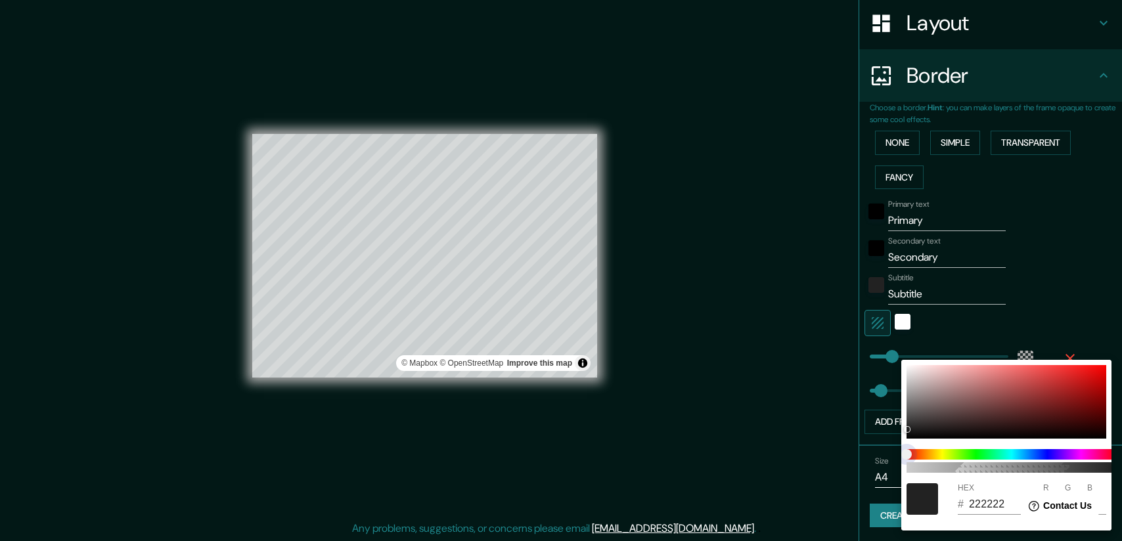
type input "212121"
type input "33"
click at [1097, 453] on span at bounding box center [1011, 454] width 210 height 11
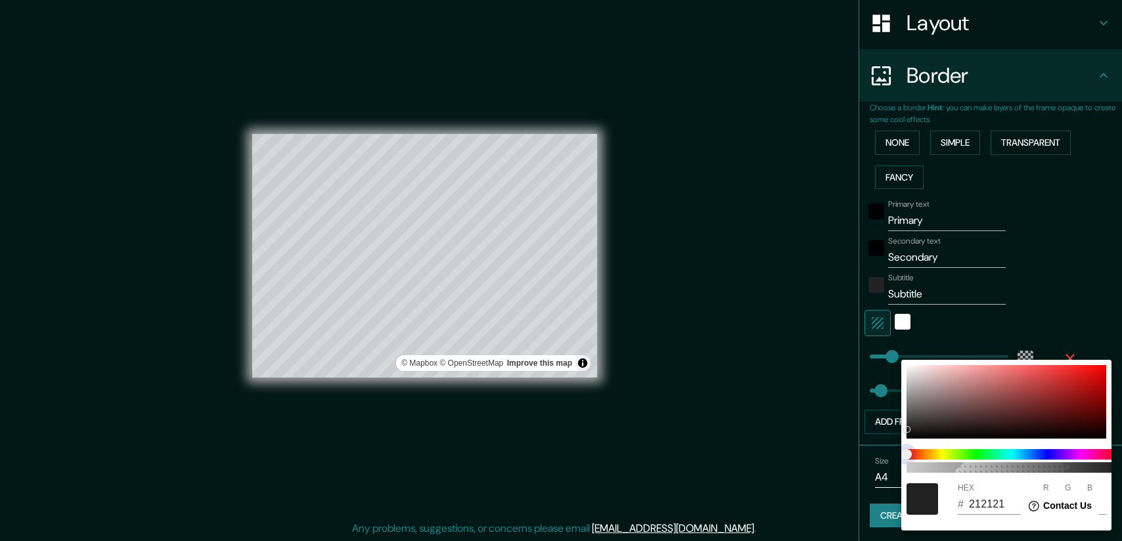
drag, startPoint x: 1096, startPoint y: 451, endPoint x: 1080, endPoint y: 447, distance: 16.4
click at [1094, 451] on span at bounding box center [1011, 454] width 210 height 11
click at [1080, 447] on div "100" at bounding box center [1011, 461] width 221 height 34
click at [1063, 451] on span at bounding box center [1011, 454] width 210 height 11
click at [1073, 454] on span at bounding box center [1011, 454] width 210 height 11
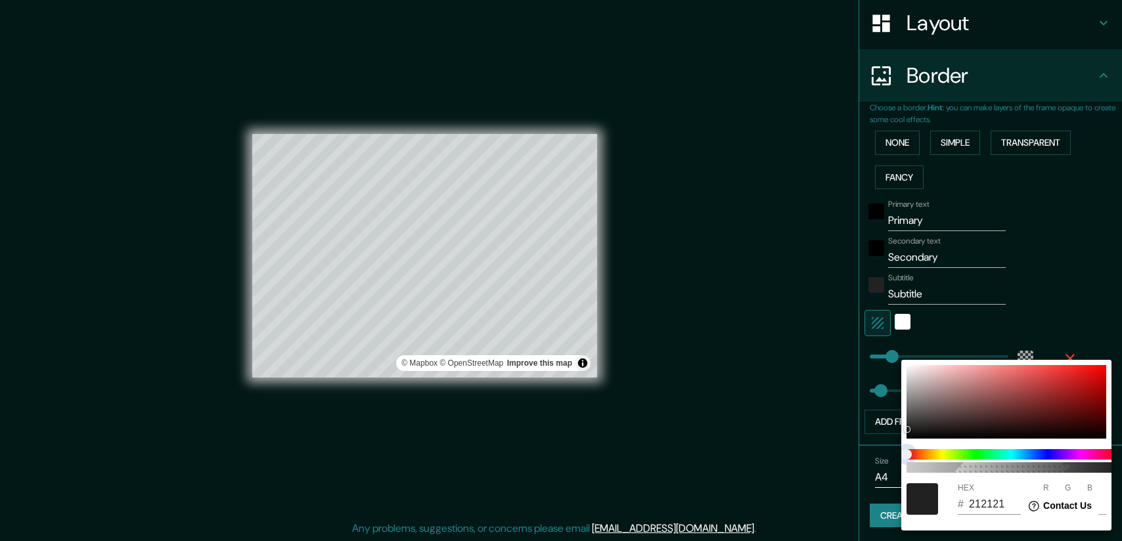
click at [1073, 454] on span at bounding box center [1011, 454] width 210 height 11
click at [1079, 454] on span at bounding box center [1011, 454] width 210 height 11
drag, startPoint x: 905, startPoint y: 455, endPoint x: 979, endPoint y: 454, distance: 73.6
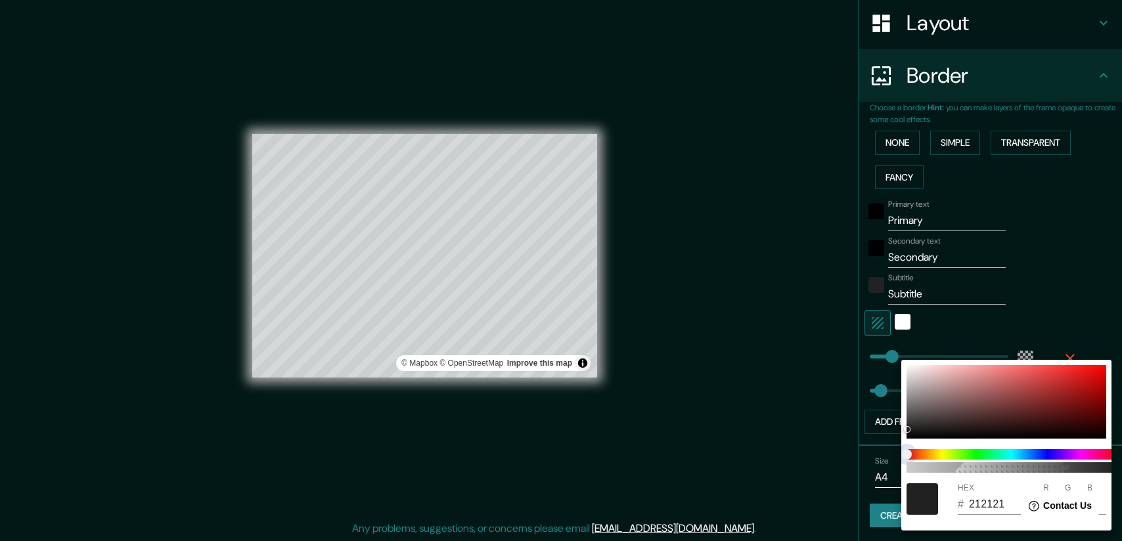
click at [979, 454] on span at bounding box center [1011, 454] width 210 height 11
drag, startPoint x: 912, startPoint y: 454, endPoint x: 939, endPoint y: 455, distance: 27.6
click at [941, 454] on span at bounding box center [1011, 454] width 210 height 11
click at [941, 455] on span at bounding box center [1011, 454] width 210 height 11
click at [954, 397] on div at bounding box center [1006, 402] width 200 height 74
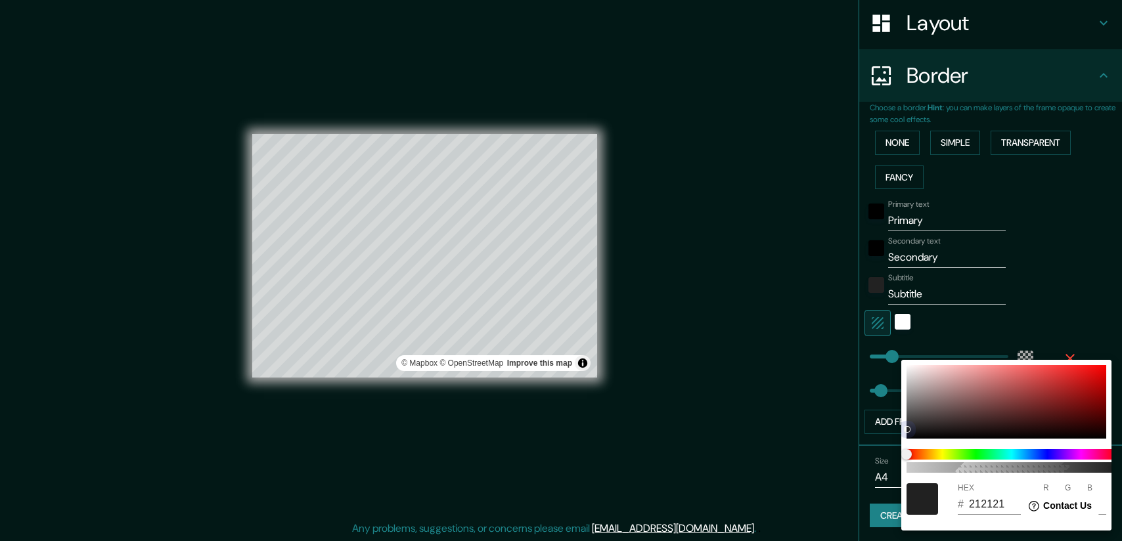
type input "8D6B6B"
type input "141"
type input "107"
click at [942, 380] on div at bounding box center [1006, 402] width 200 height 74
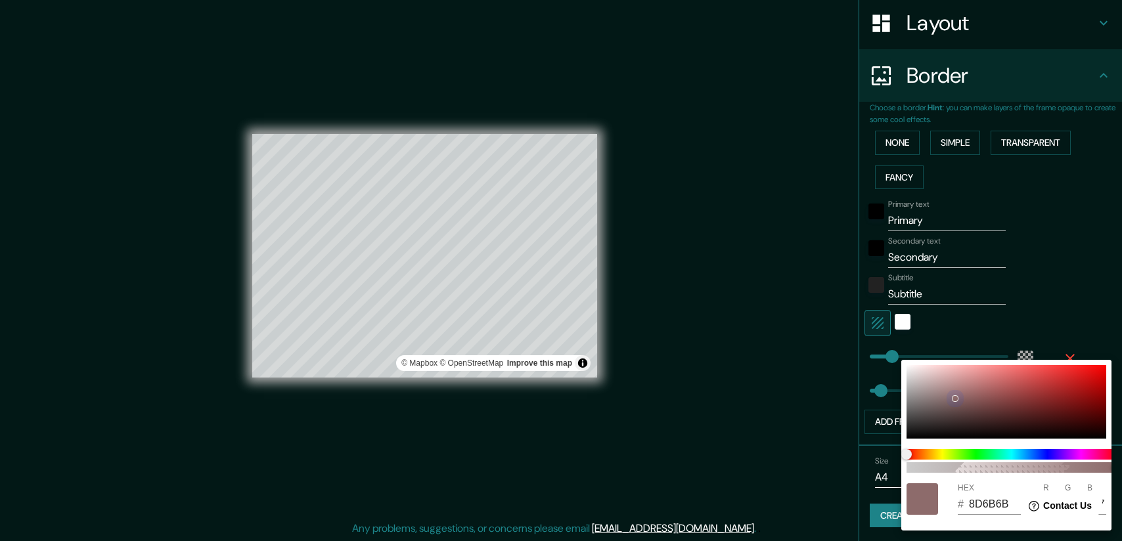
type input "CBA7A7"
type input "203"
type input "167"
type input "765353"
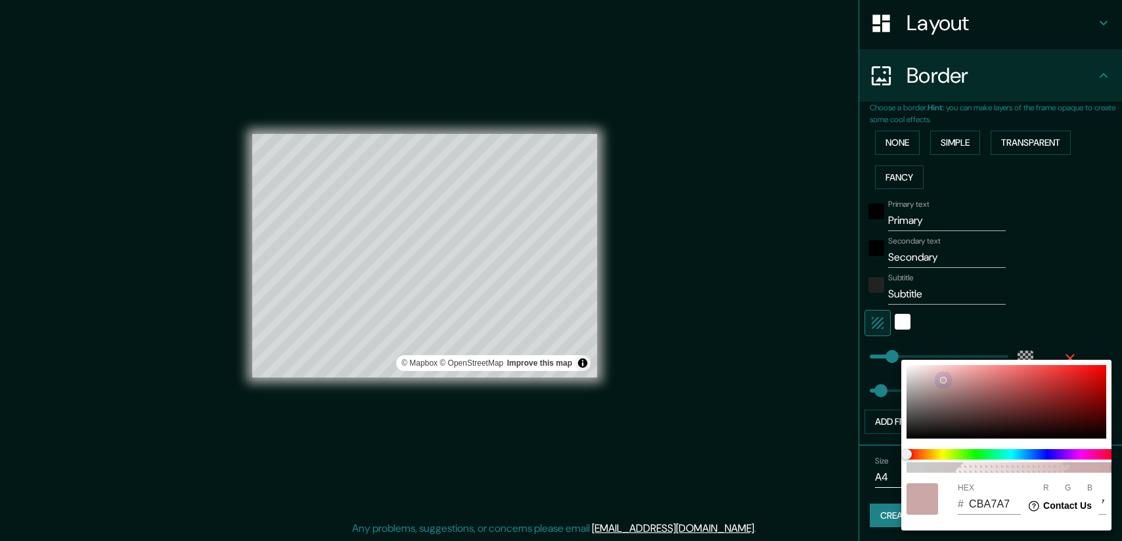
type input "118"
type input "83"
type input "5A3434"
type input "90"
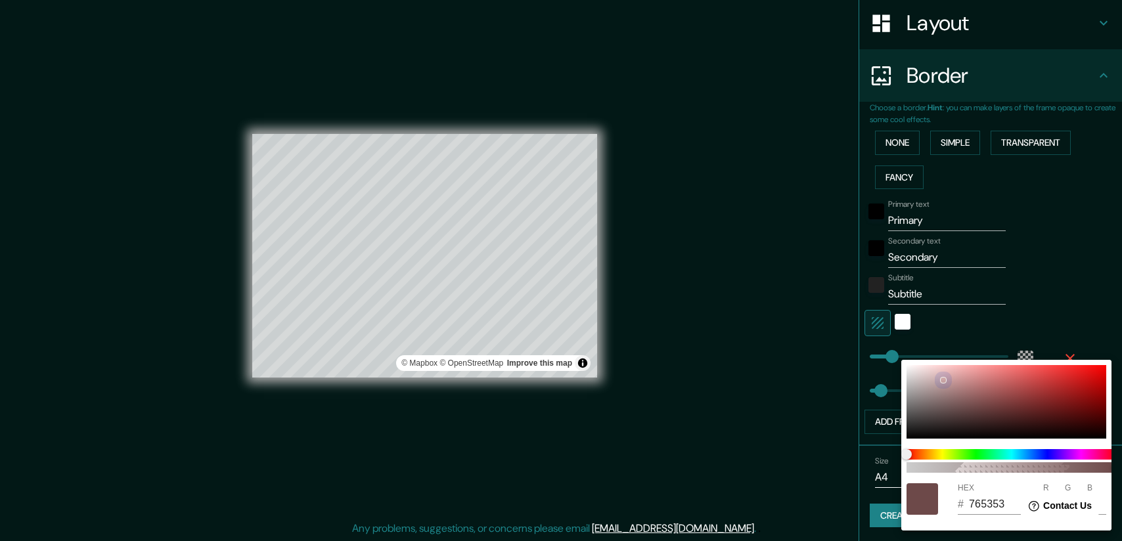
type input "52"
type input "5A3232"
type input "50"
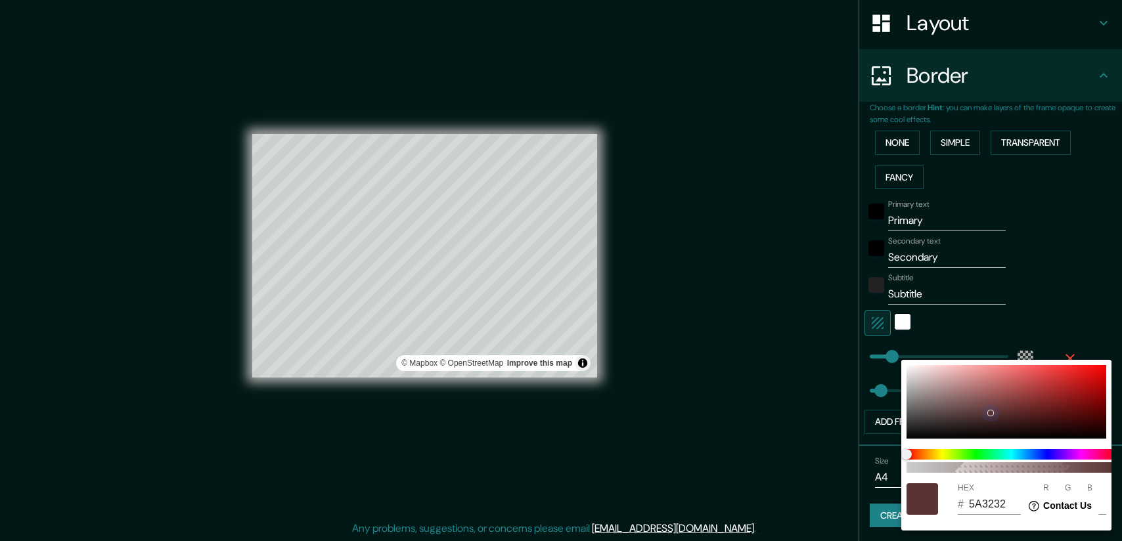
type input "5A2E2E"
type input "46"
type input "5F2B2B"
type input "95"
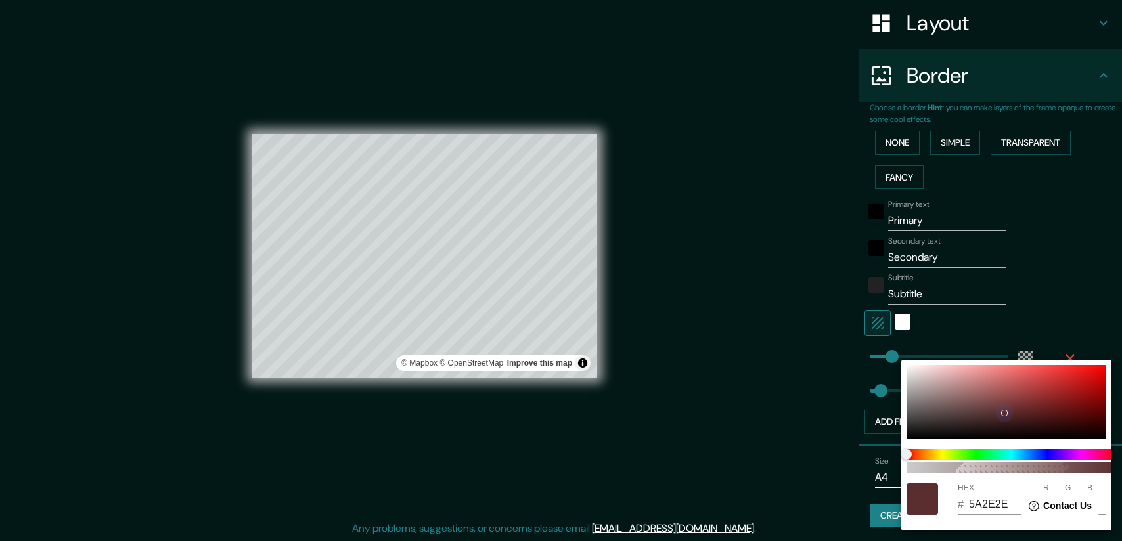
type input "43"
type input "5F2929"
type input "41"
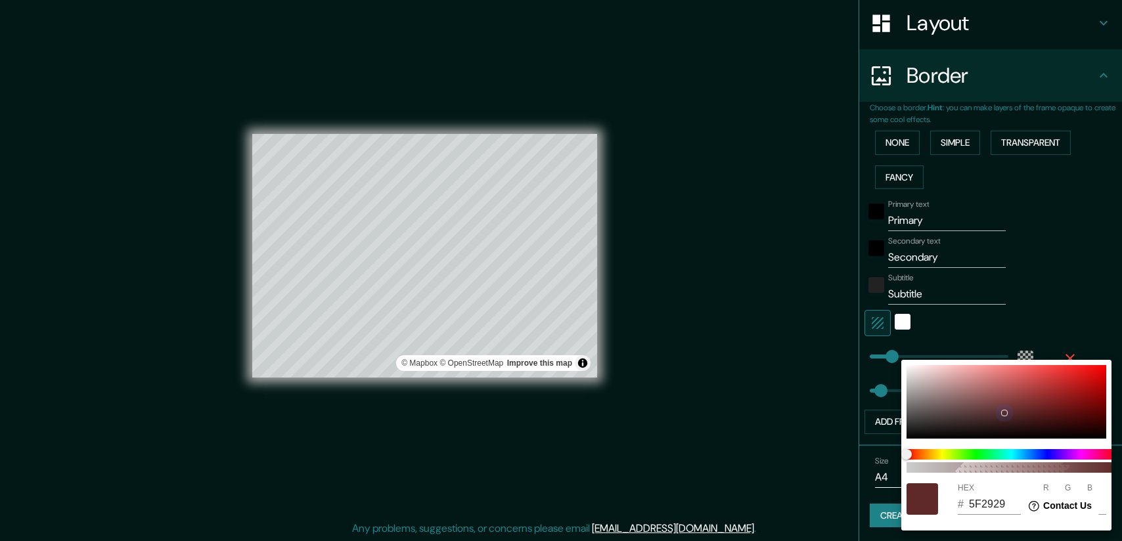
type input "5F2727"
type input "39"
type input "642727"
type input "100"
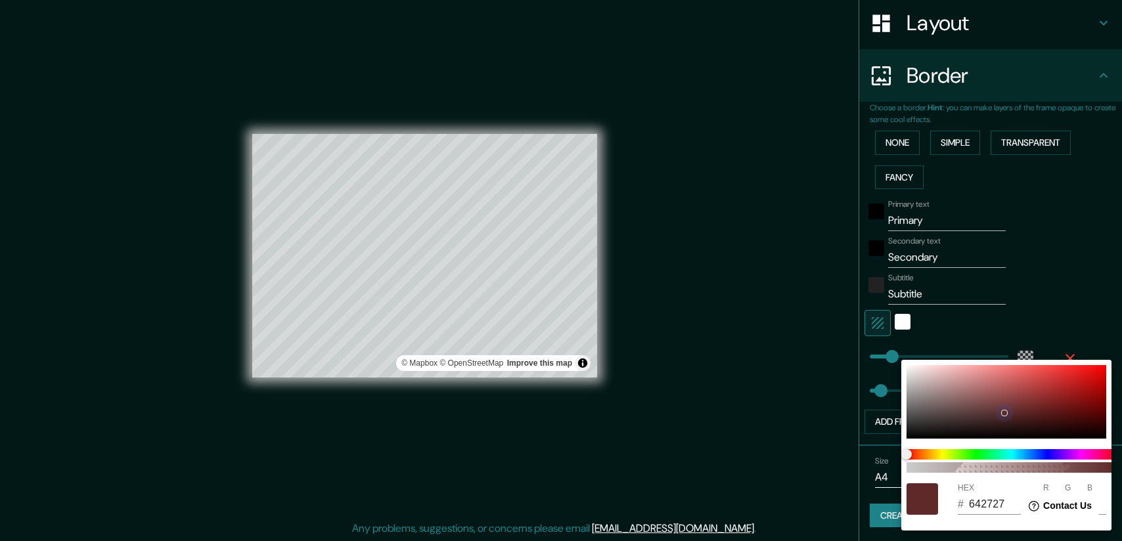
type input "642626"
type input "38"
type input "682828"
type input "104"
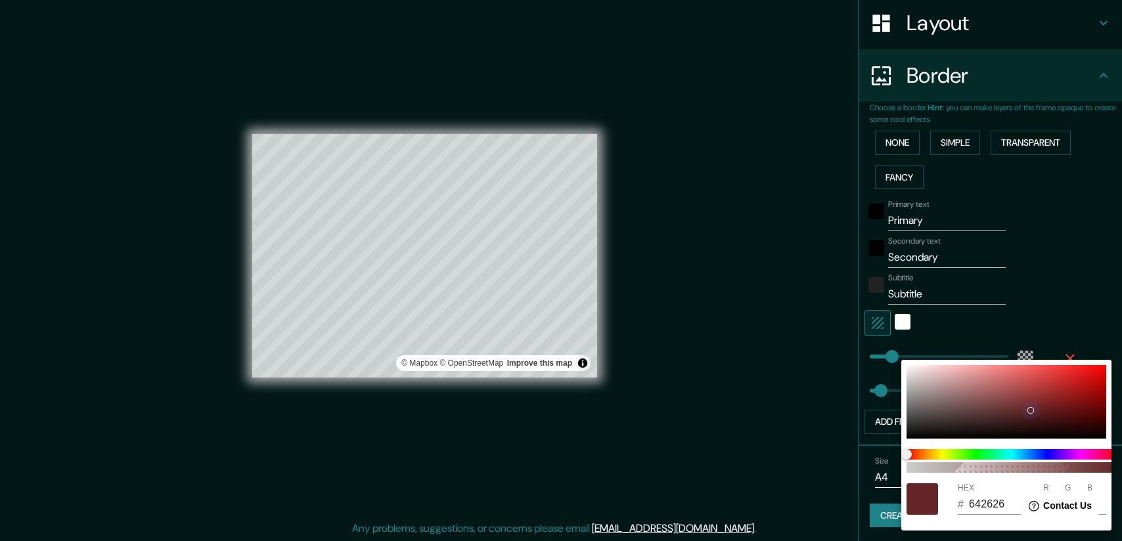
type input "40"
type input "742A2A"
type input "116"
type input "42"
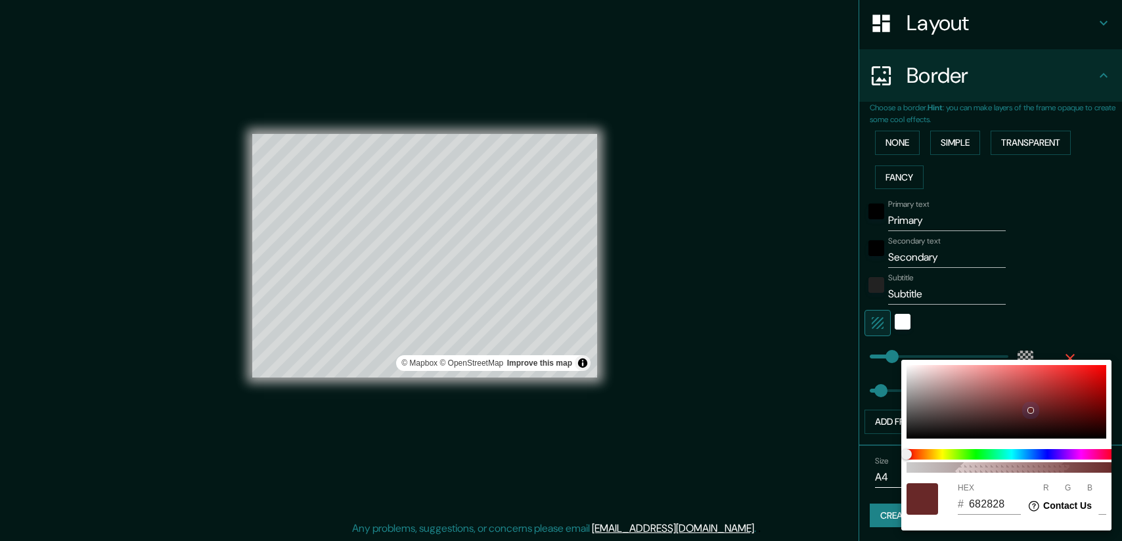
type input "42"
type input "8B2F2F"
type input "139"
type input "47"
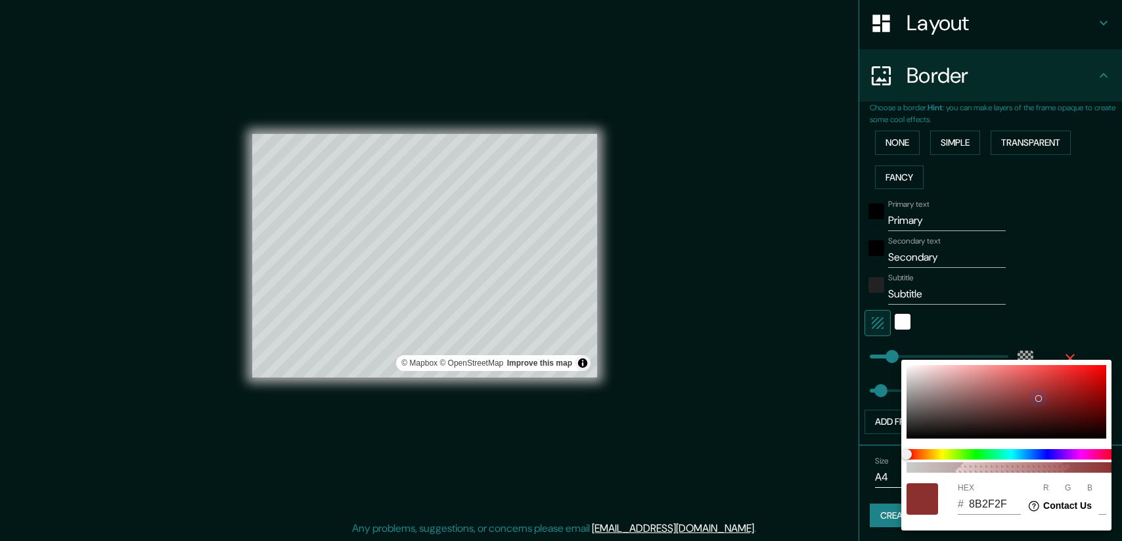
drag, startPoint x: 938, startPoint y: 384, endPoint x: 1038, endPoint y: 399, distance: 100.9
click at [1038, 399] on div at bounding box center [1006, 402] width 200 height 74
click at [1067, 351] on div at bounding box center [561, 270] width 1122 height 541
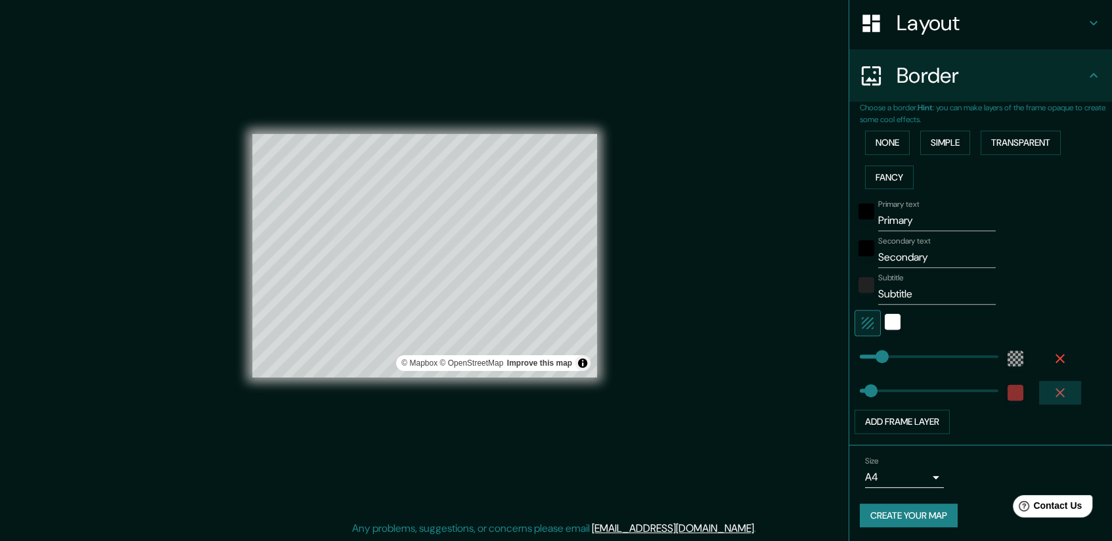
click at [1052, 389] on icon "button" at bounding box center [1060, 393] width 16 height 16
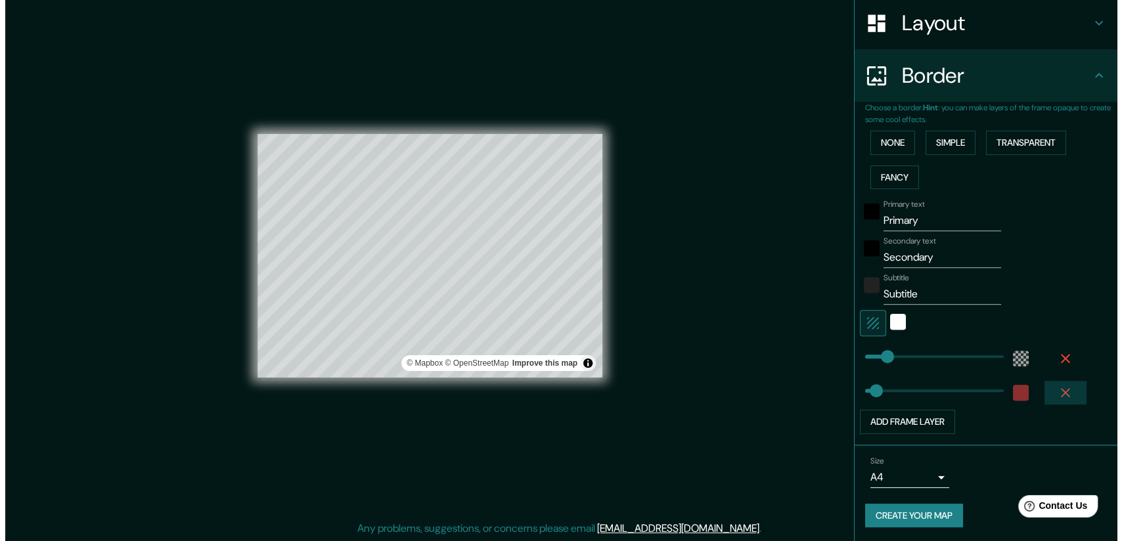
scroll to position [170, 0]
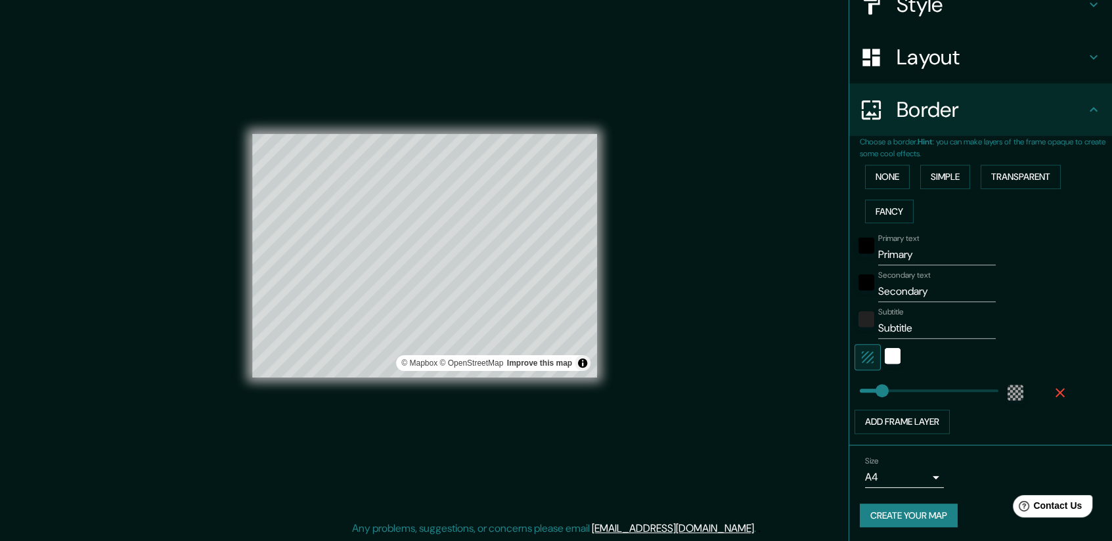
click at [881, 363] on div at bounding box center [893, 357] width 24 height 26
click at [887, 350] on div "white" at bounding box center [893, 356] width 16 height 16
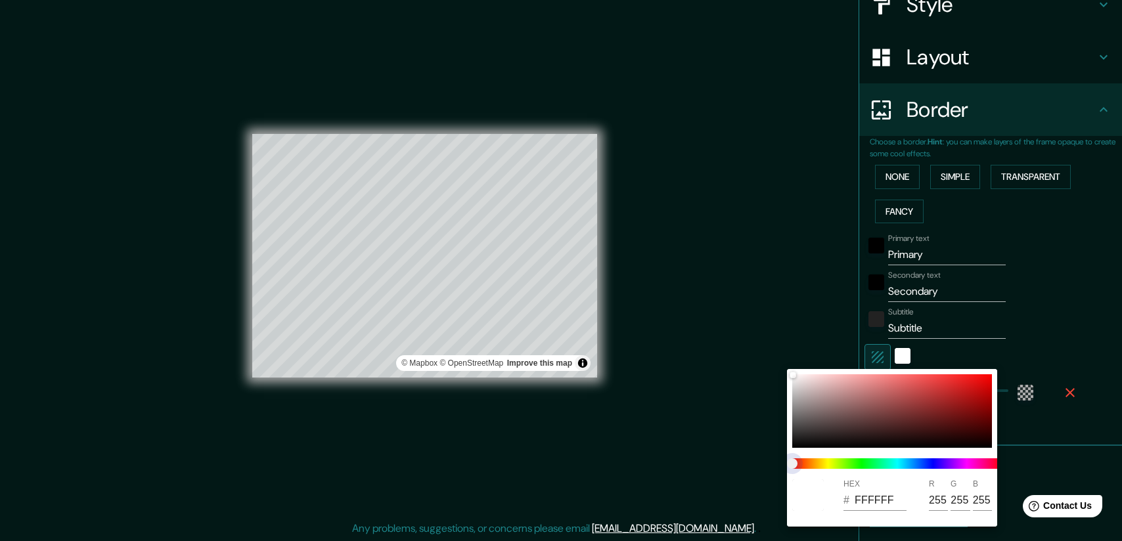
drag, startPoint x: 800, startPoint y: 459, endPoint x: 920, endPoint y: 451, distance: 119.8
click at [920, 451] on div "HEX # FFFFFF R 255 G 255 B 255" at bounding box center [892, 448] width 210 height 158
click at [954, 459] on span at bounding box center [897, 463] width 210 height 11
drag, startPoint x: 945, startPoint y: 463, endPoint x: 897, endPoint y: 458, distance: 47.6
click at [943, 463] on span at bounding box center [897, 463] width 210 height 11
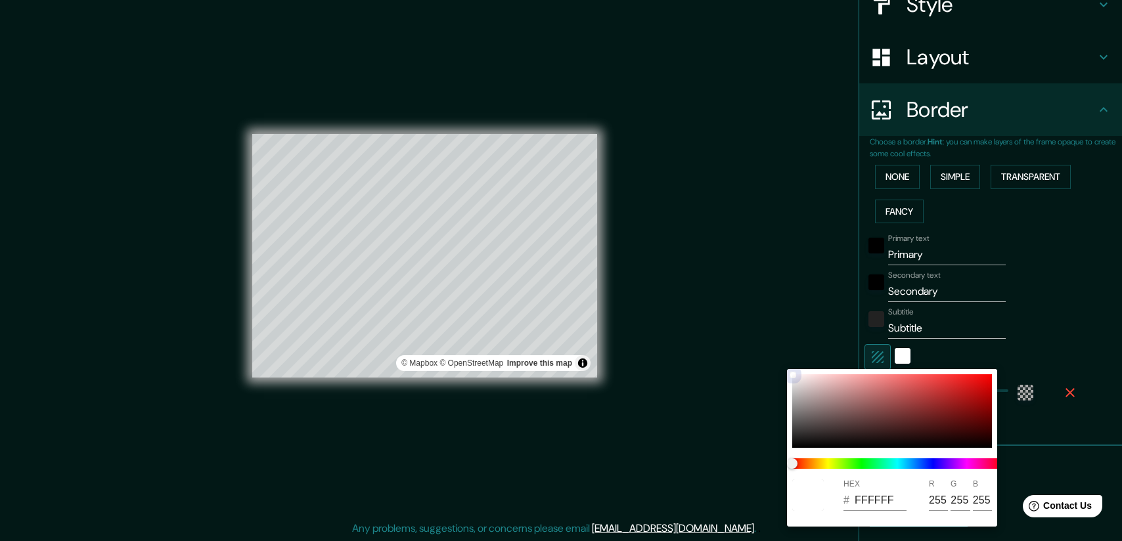
type input "CBACAC"
type input "203"
type input "172"
type input "C9A5A5"
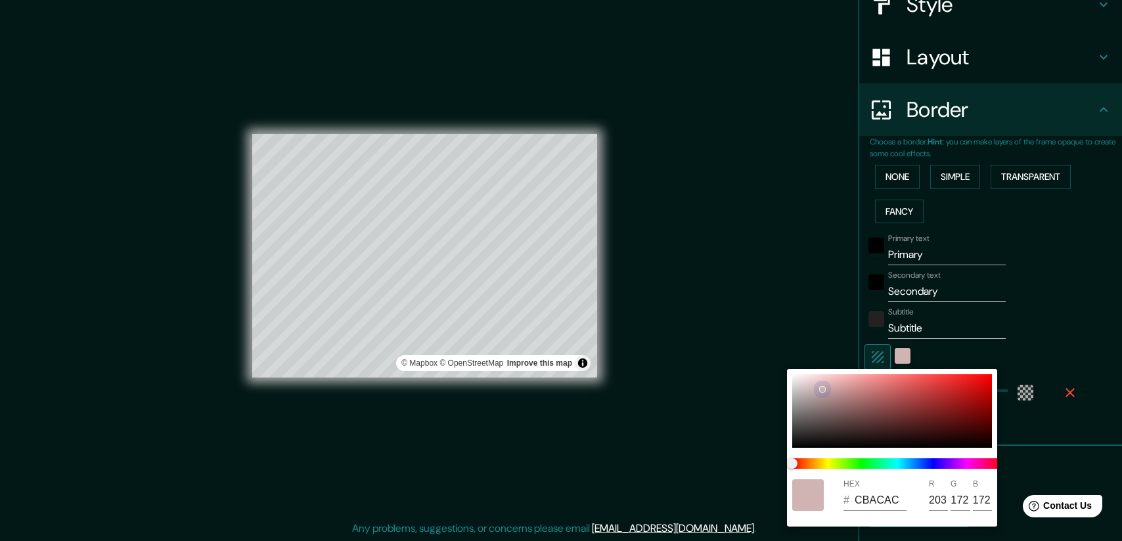
type input "201"
type input "165"
type input "C49999"
type input "196"
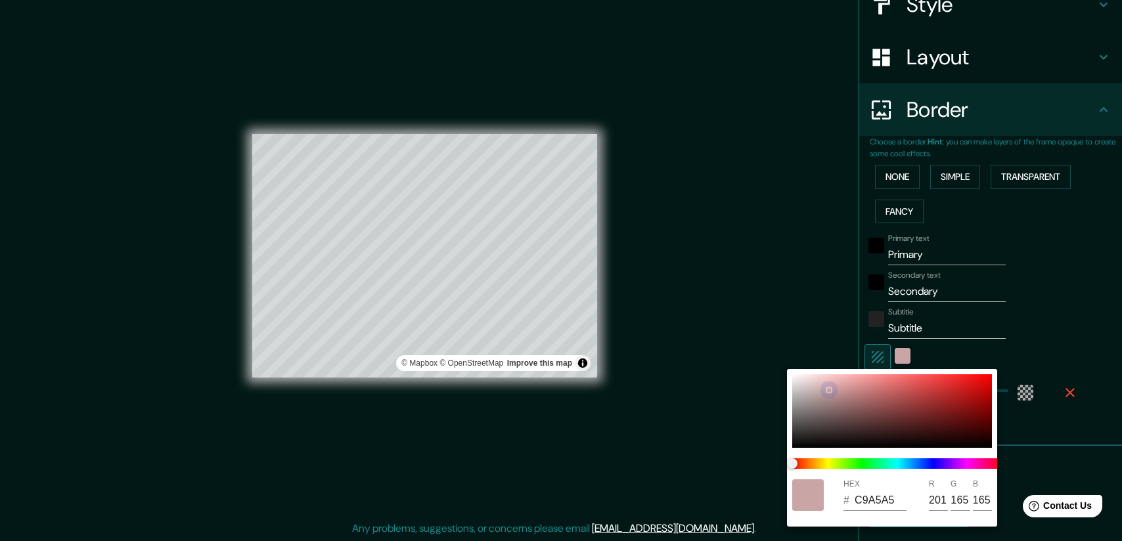
type input "153"
type input "BF8D8D"
type input "191"
type input "141"
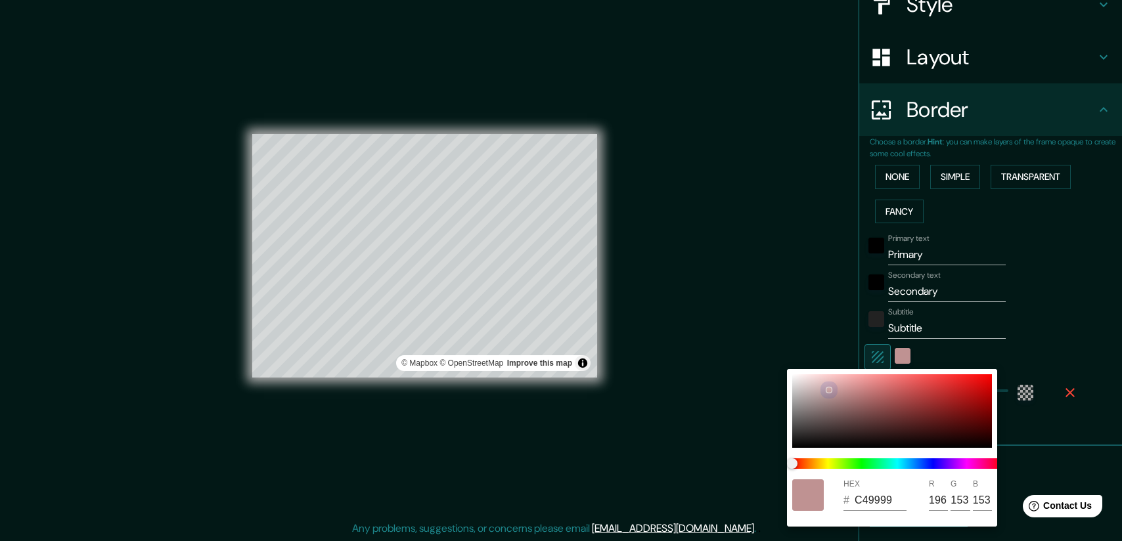
type input "141"
type input "BF8989"
type input "137"
type input "BF8686"
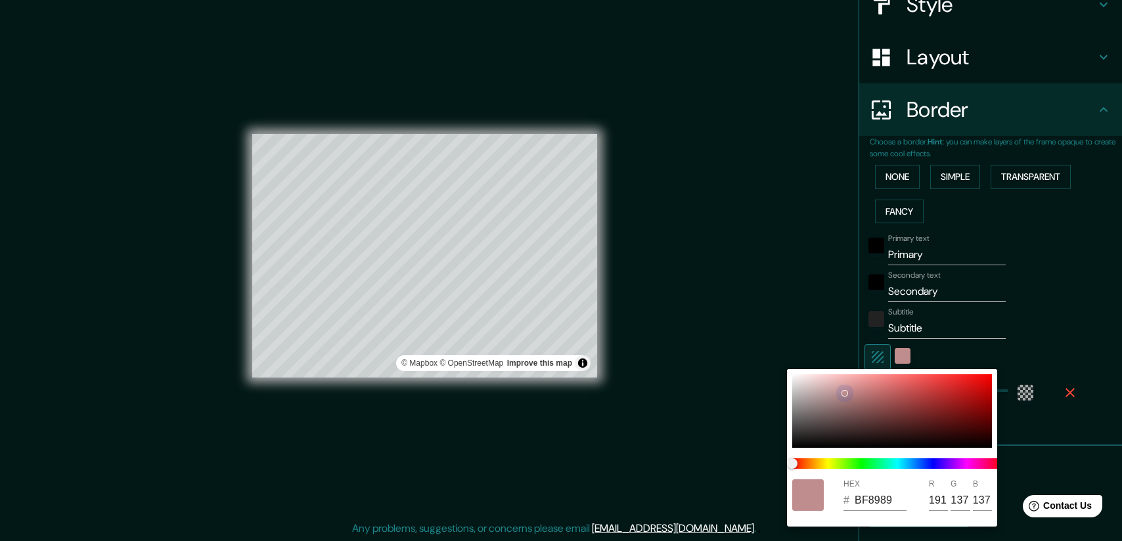
type input "134"
type input "BF8383"
type input "131"
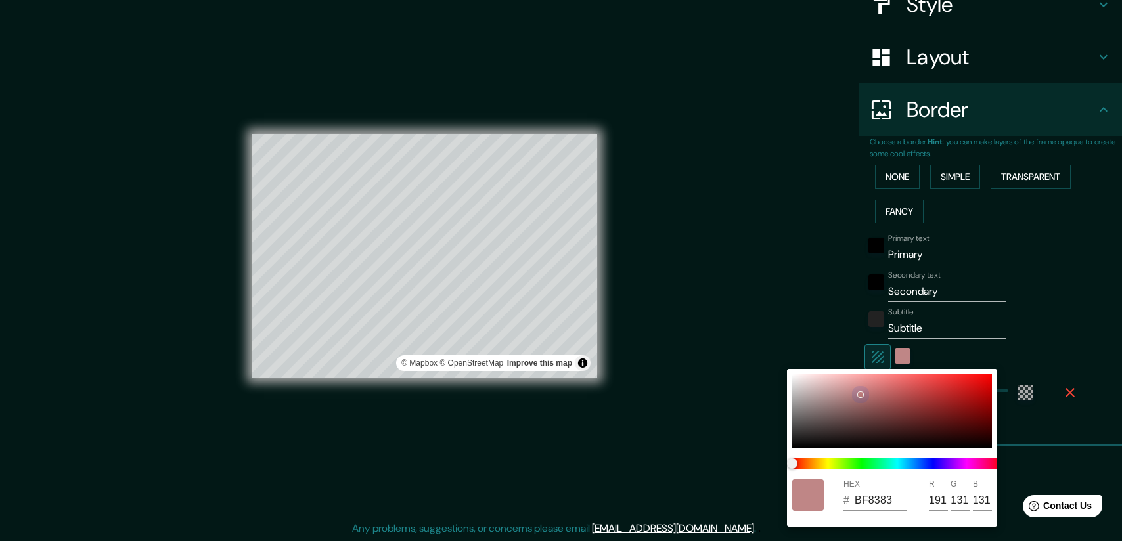
type input "BB7C7C"
type input "187"
type input "124"
type input "BB7777"
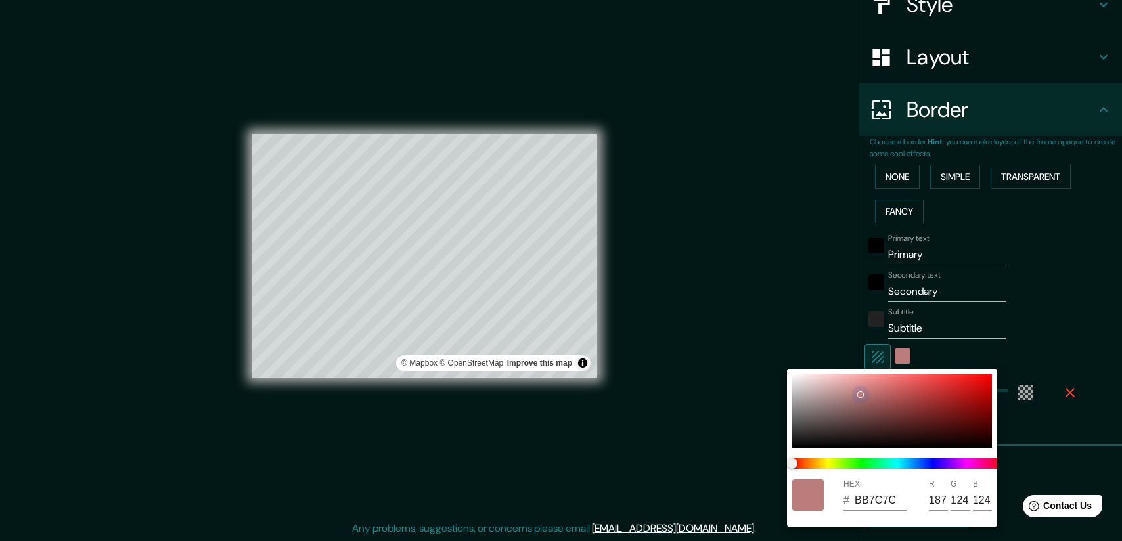
type input "119"
type input "BB7171"
type input "113"
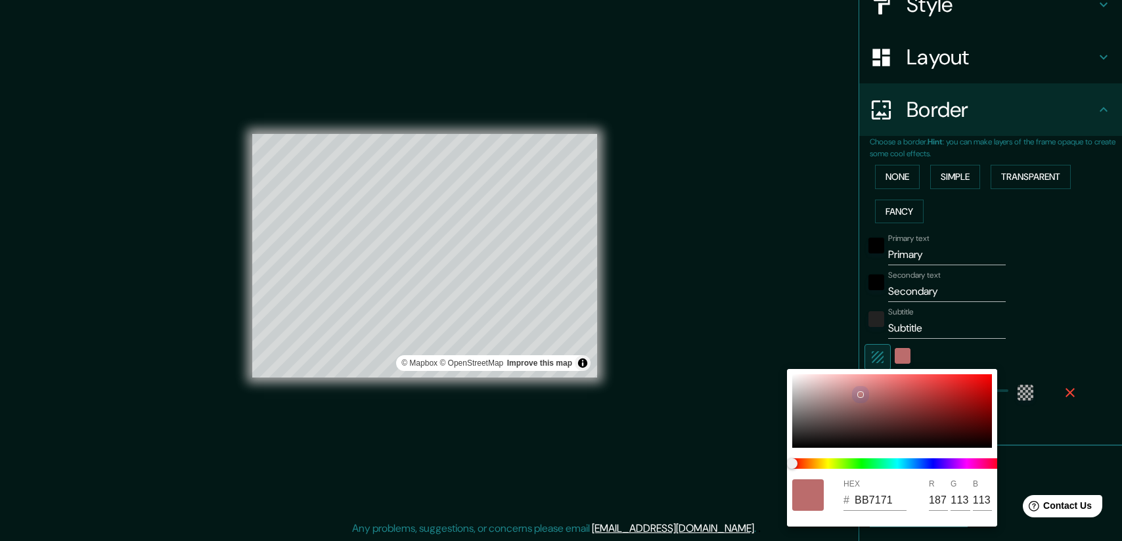
type input "BB6C6C"
type input "108"
type input "BB6969"
type input "105"
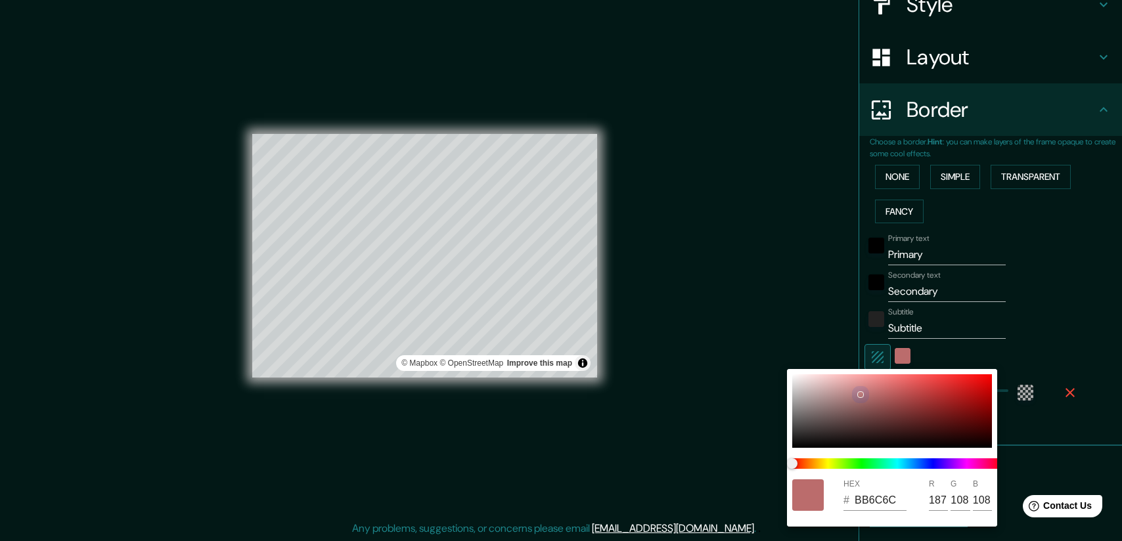
type input "105"
type input "BB6666"
type input "102"
type input "BB6161"
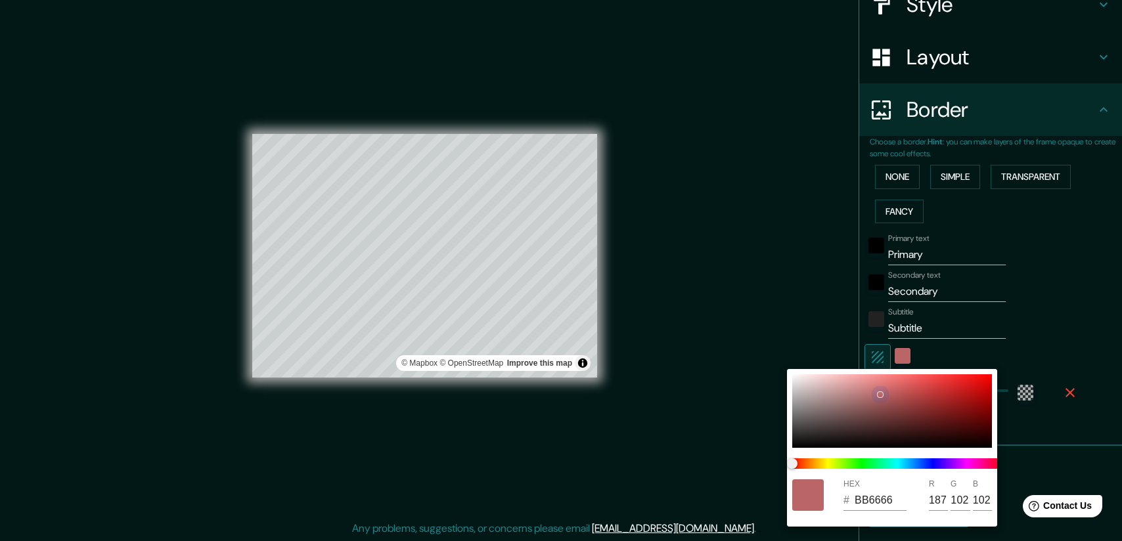
type input "97"
type input "BB6060"
type input "96"
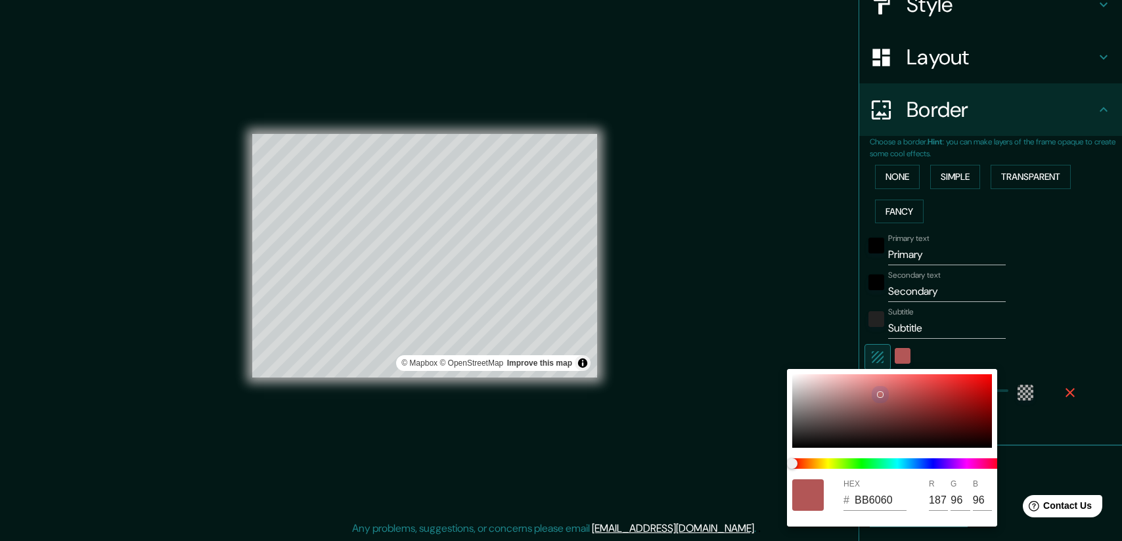
type input "B25656"
type input "178"
type input "86"
type input "AD5151"
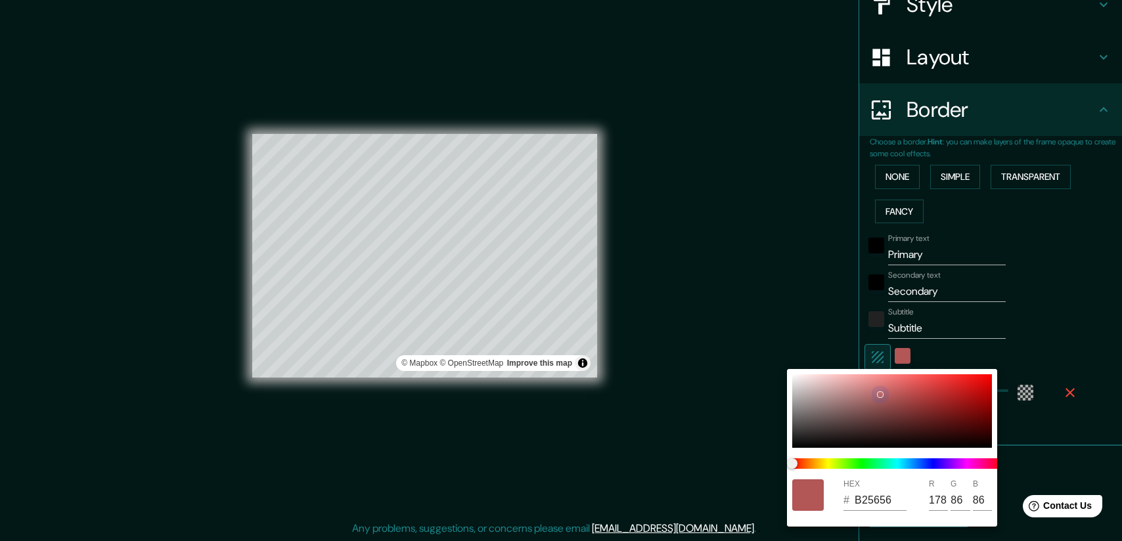
type input "173"
type input "81"
type input "AD4E4E"
type input "78"
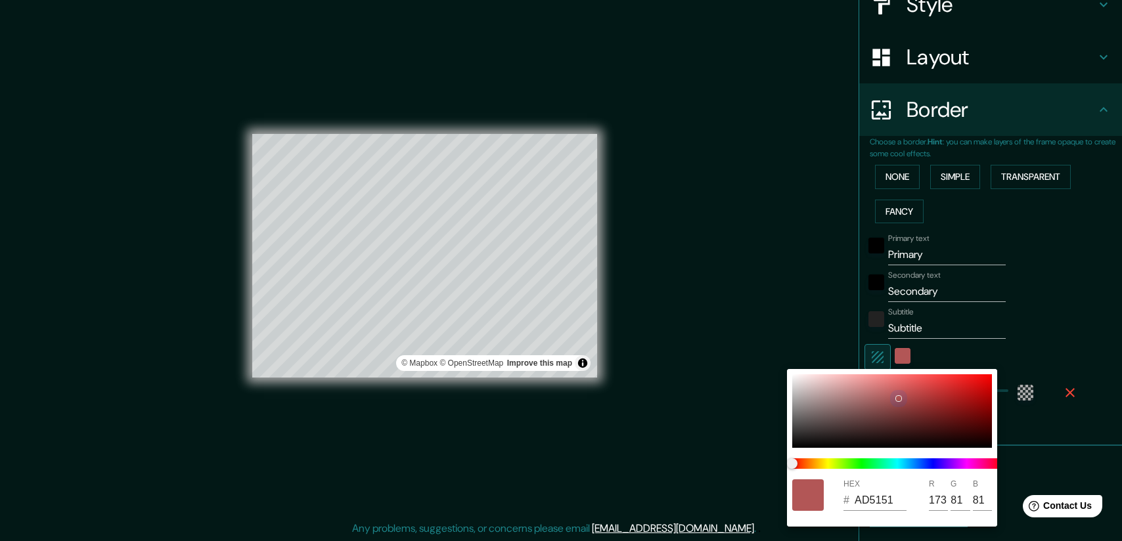
type input "78"
type input "A44747"
type input "164"
type input "71"
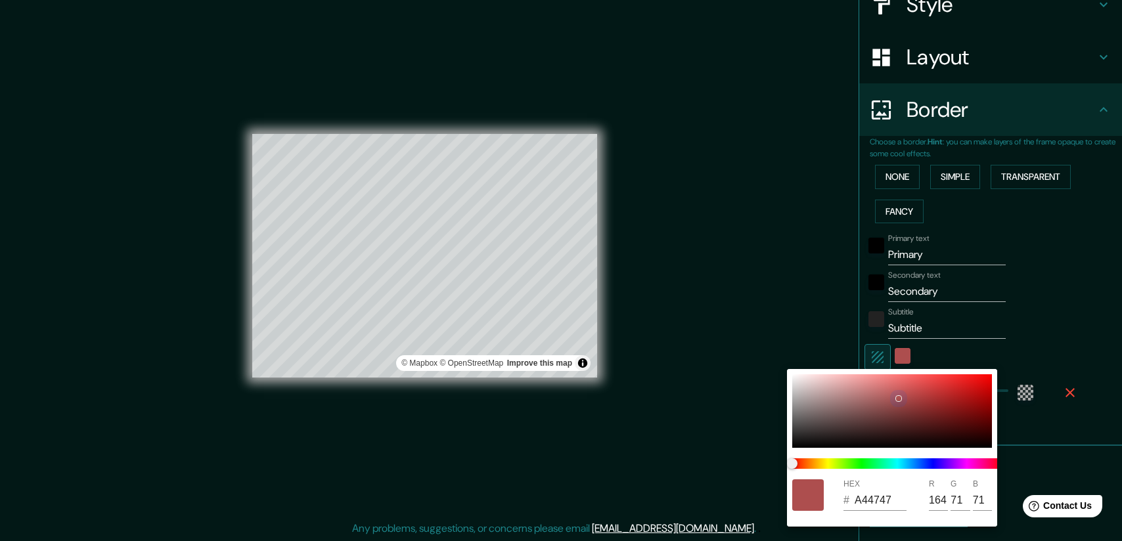
type input "9F4343"
type input "159"
type input "67"
type input "913B3B"
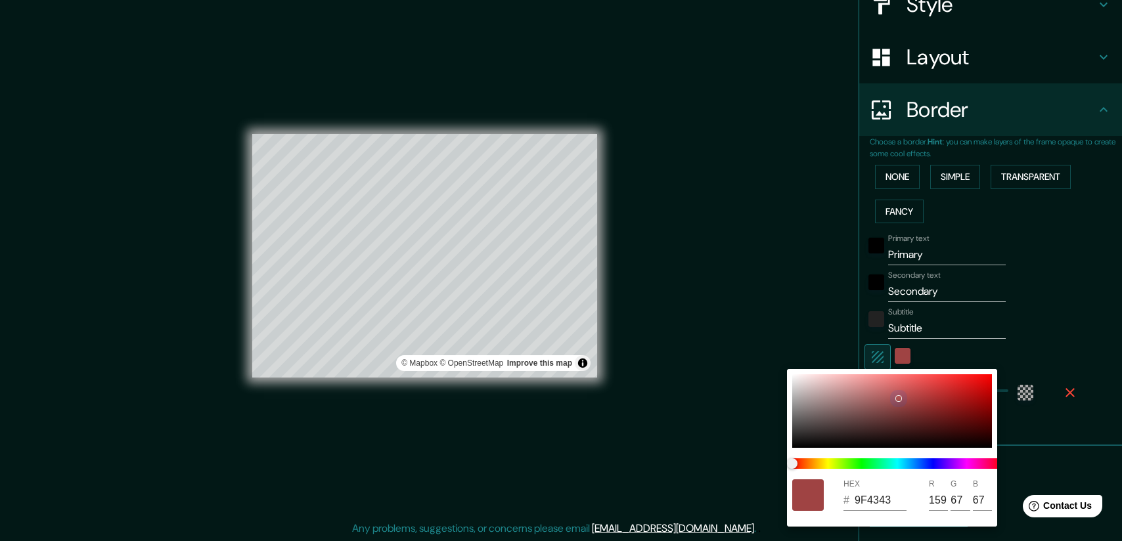
type input "145"
type input "59"
type input "7B3131"
type input "123"
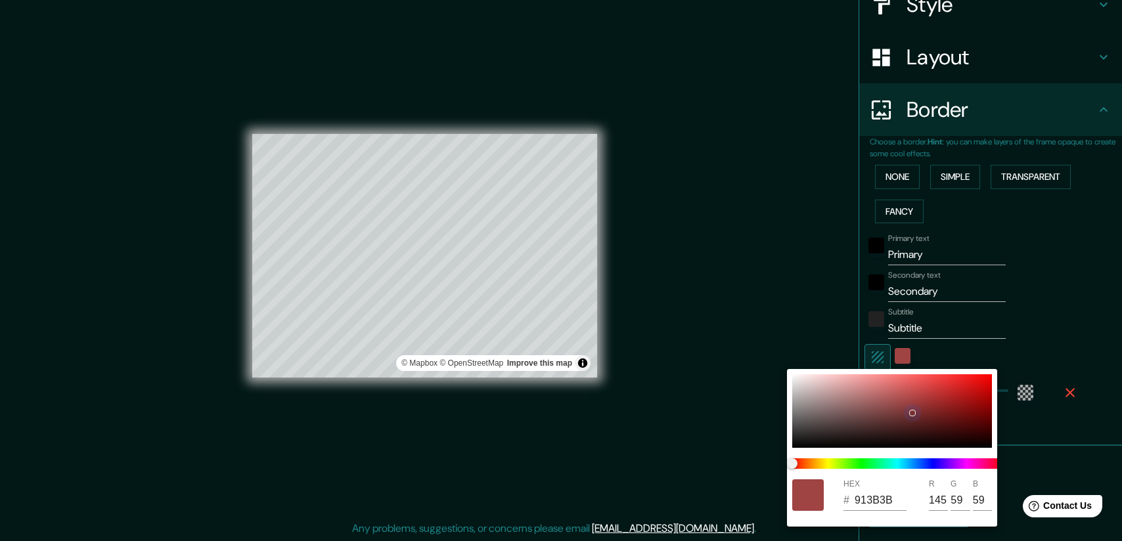
type input "49"
type input "682A2A"
type input "104"
type input "42"
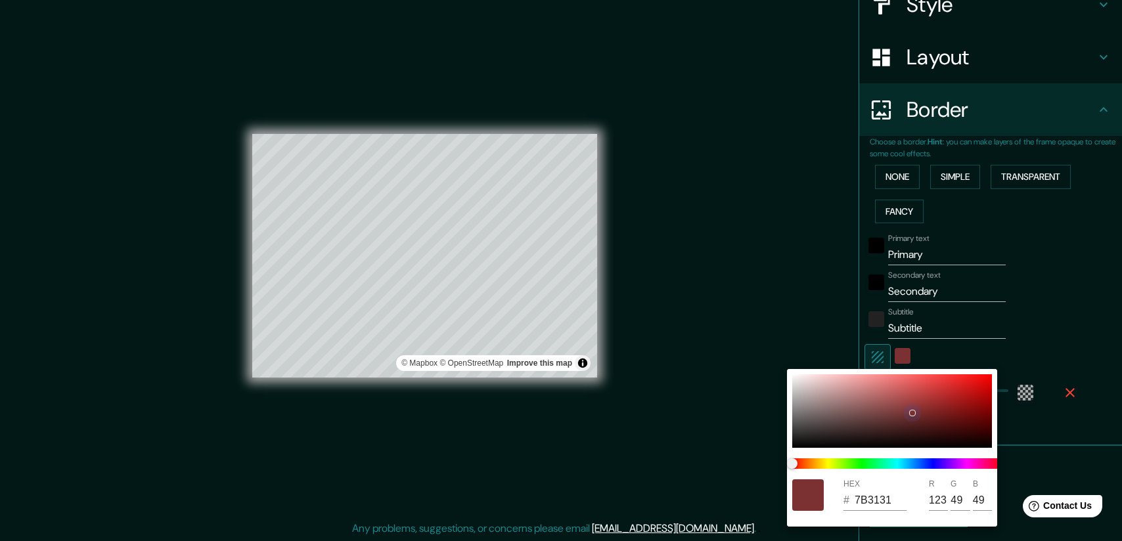
type input "42"
type input "512626"
type input "81"
type input "38"
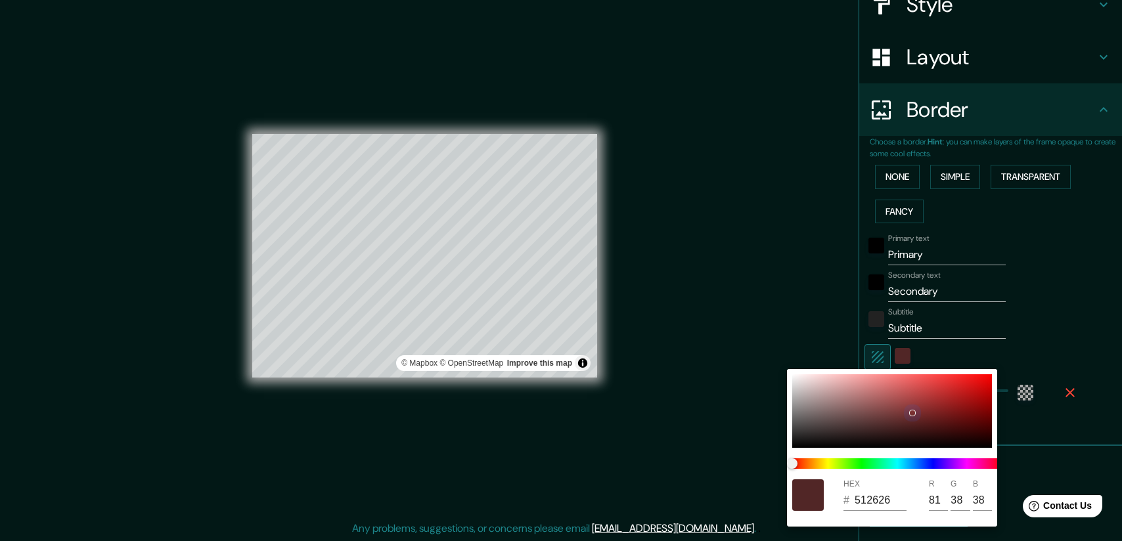
type input "4D2727"
type input "77"
type input "39"
type input "4D2828"
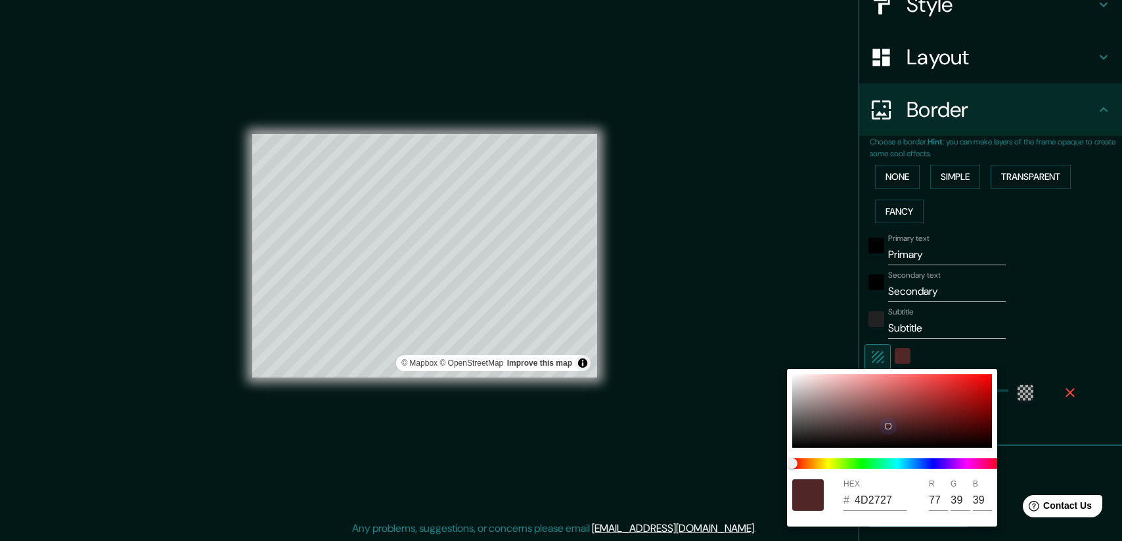
type input "40"
type input "4A2828"
type input "74"
type input "482929"
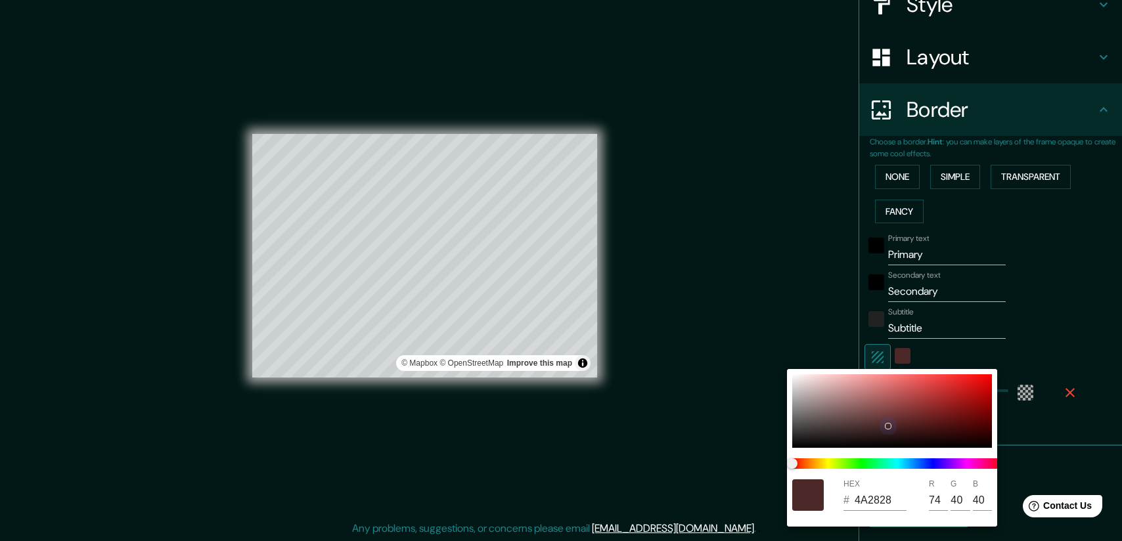
type input "72"
type input "41"
type input "482A2A"
type input "42"
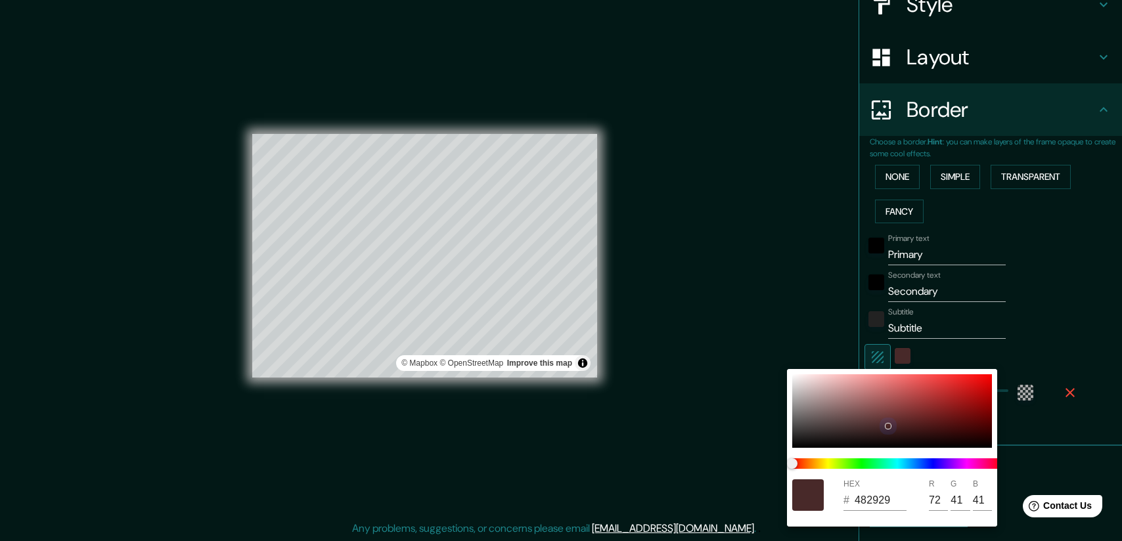
type input "42"
type input "482B2B"
type input "43"
type input "482C2C"
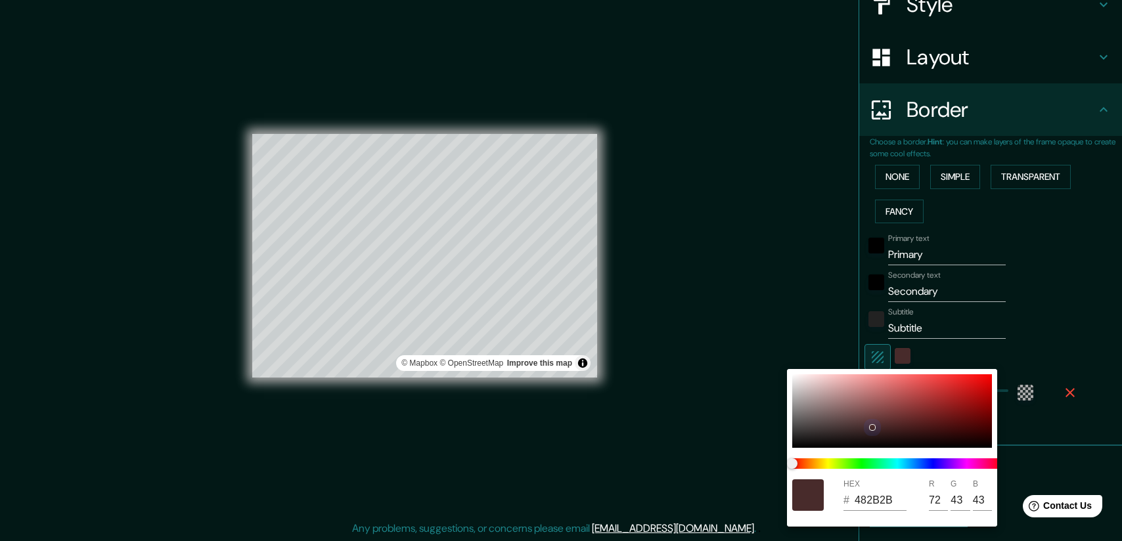
type input "44"
type input "482D2D"
type input "45"
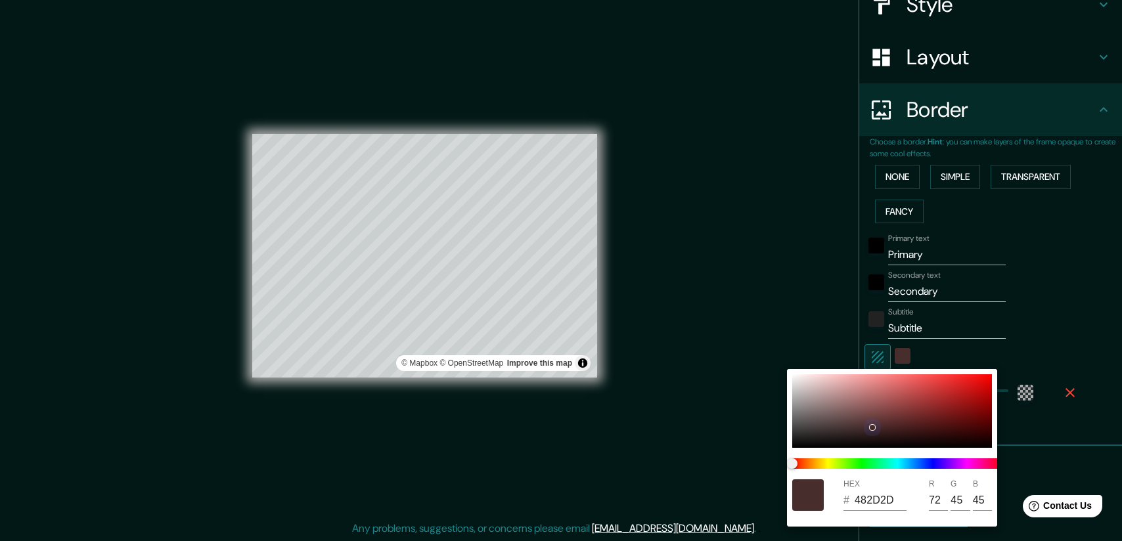
type input "482F2F"
type input "47"
type input "483030"
type input "48"
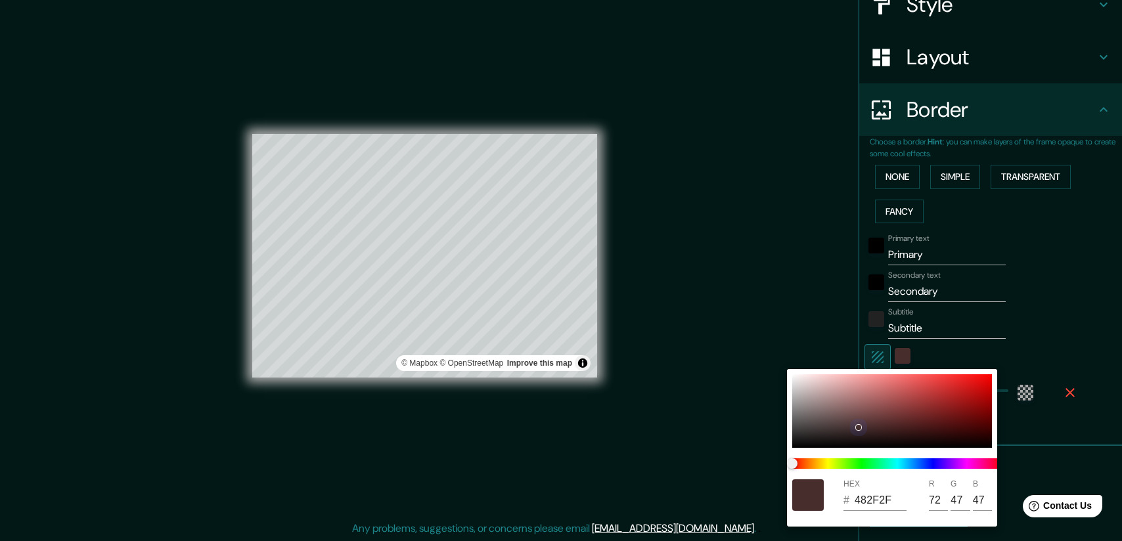
type input "48"
type input "583C3C"
type input "88"
type input "60"
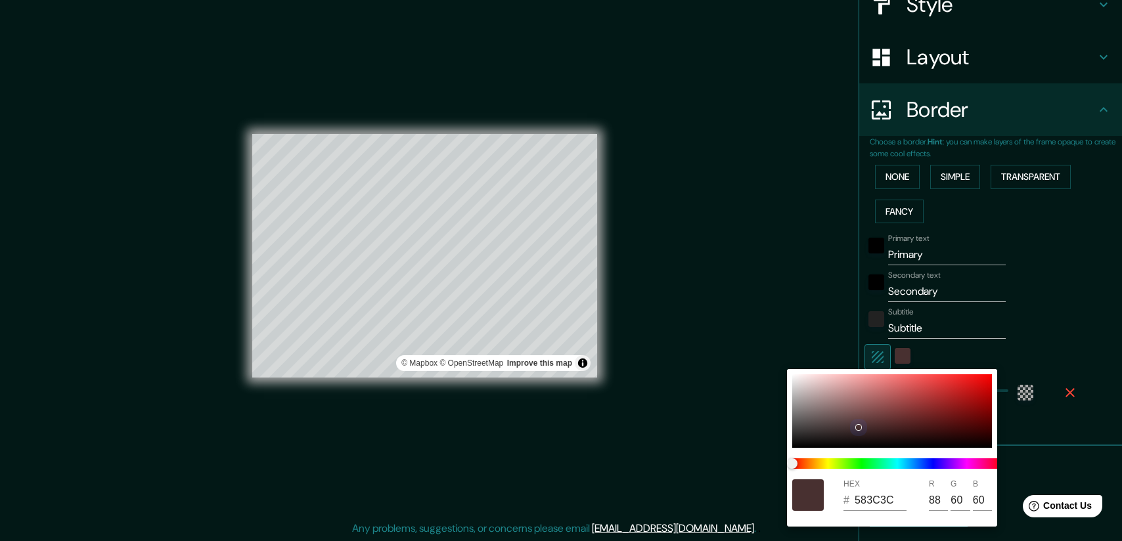
type input "644545"
type input "100"
type input "69"
type input "684848"
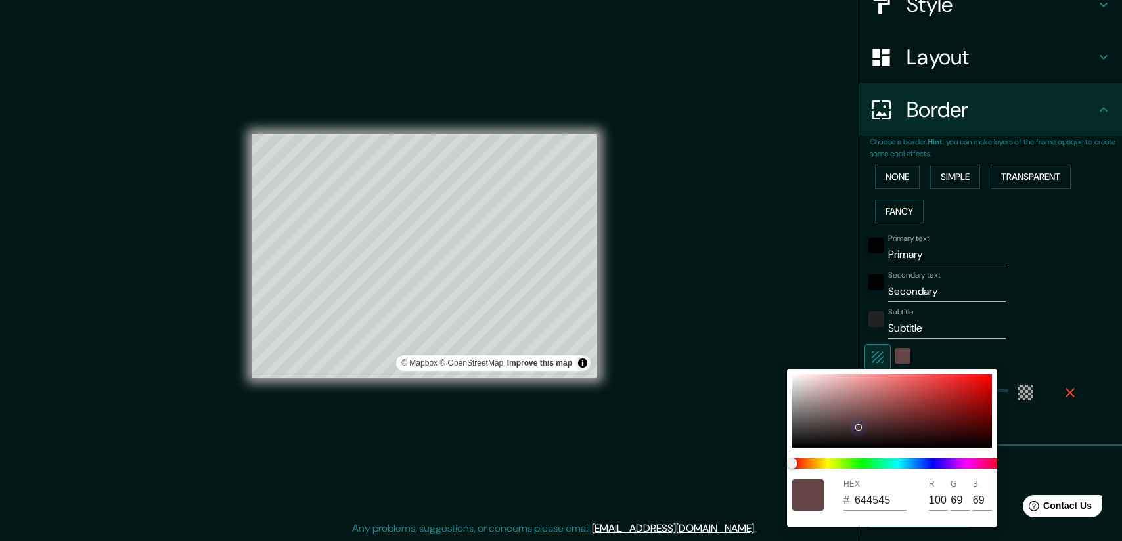
type input "104"
type input "72"
type input "6F4D4D"
type input "111"
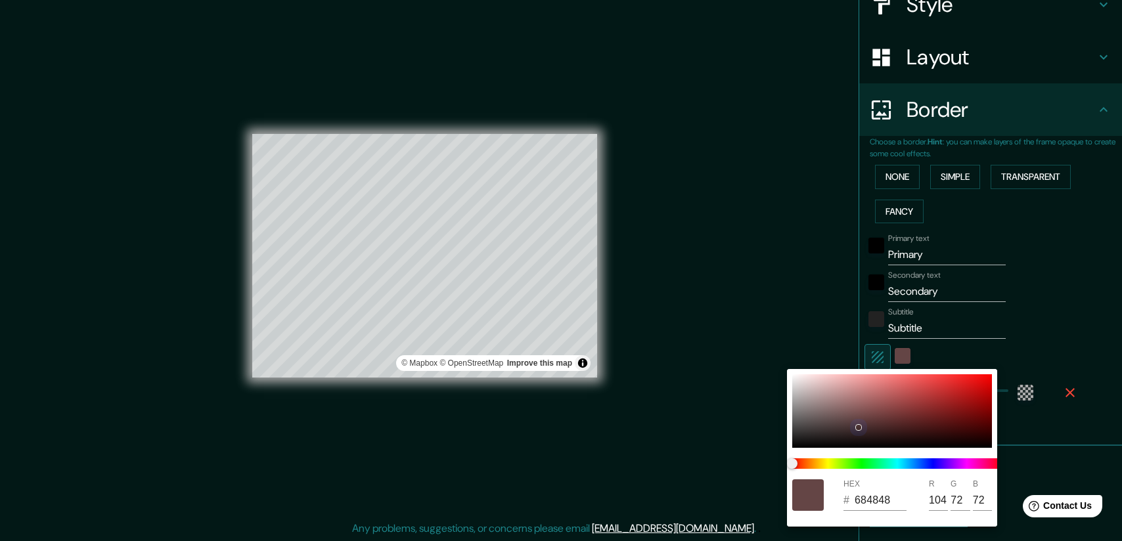
type input "77"
type input "764F4F"
type input "118"
type input "79"
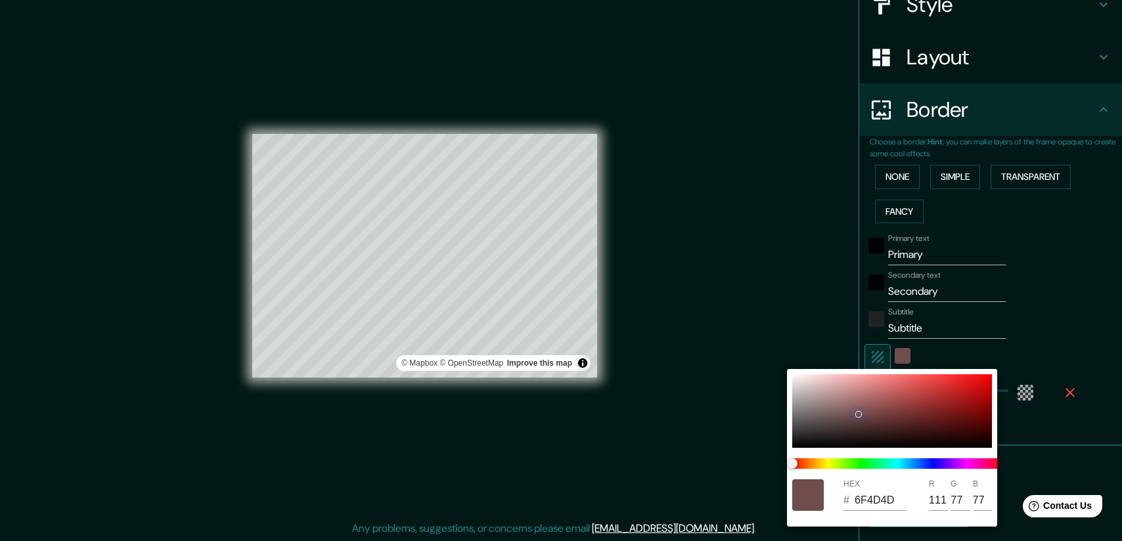
type input "79"
type input "7F4B4B"
type input "127"
type input "75"
drag, startPoint x: 793, startPoint y: 375, endPoint x: 835, endPoint y: 426, distance: 65.8
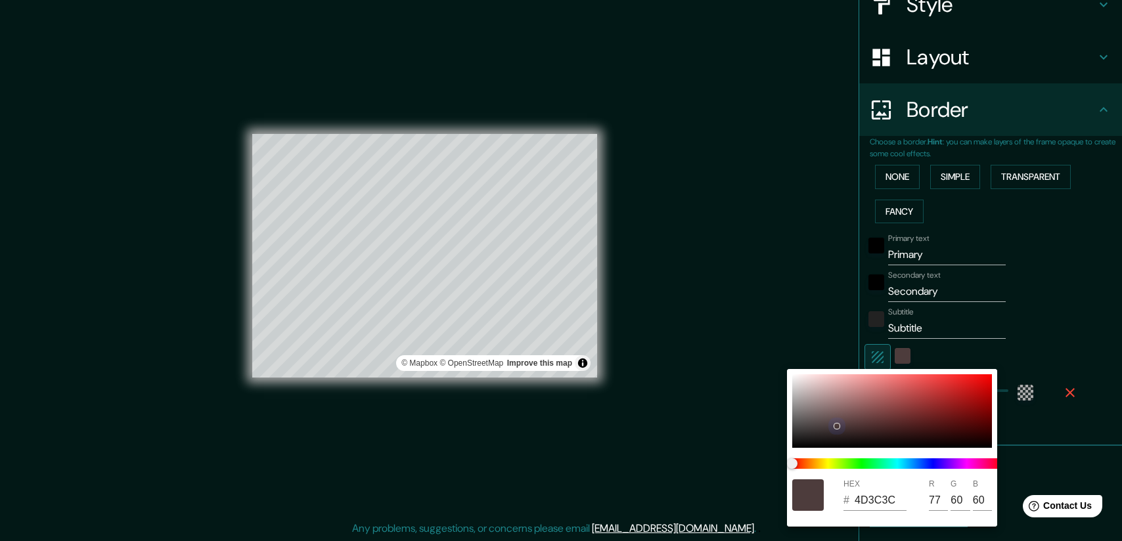
click at [835, 426] on div at bounding box center [836, 426] width 5 height 5
